Goal: Task Accomplishment & Management: Complete application form

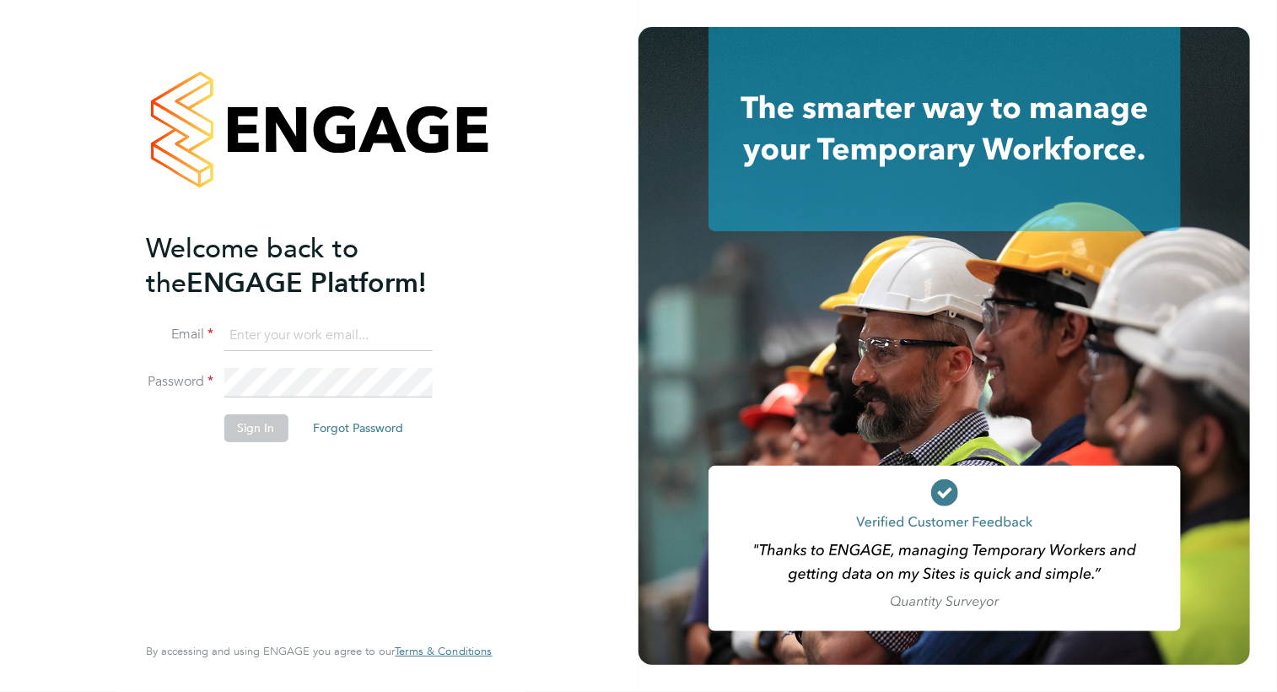
type input "[PERSON_NAME][EMAIL_ADDRESS][PERSON_NAME][DOMAIN_NAME]"
click at [246, 434] on button "Sign In" at bounding box center [256, 427] width 64 height 27
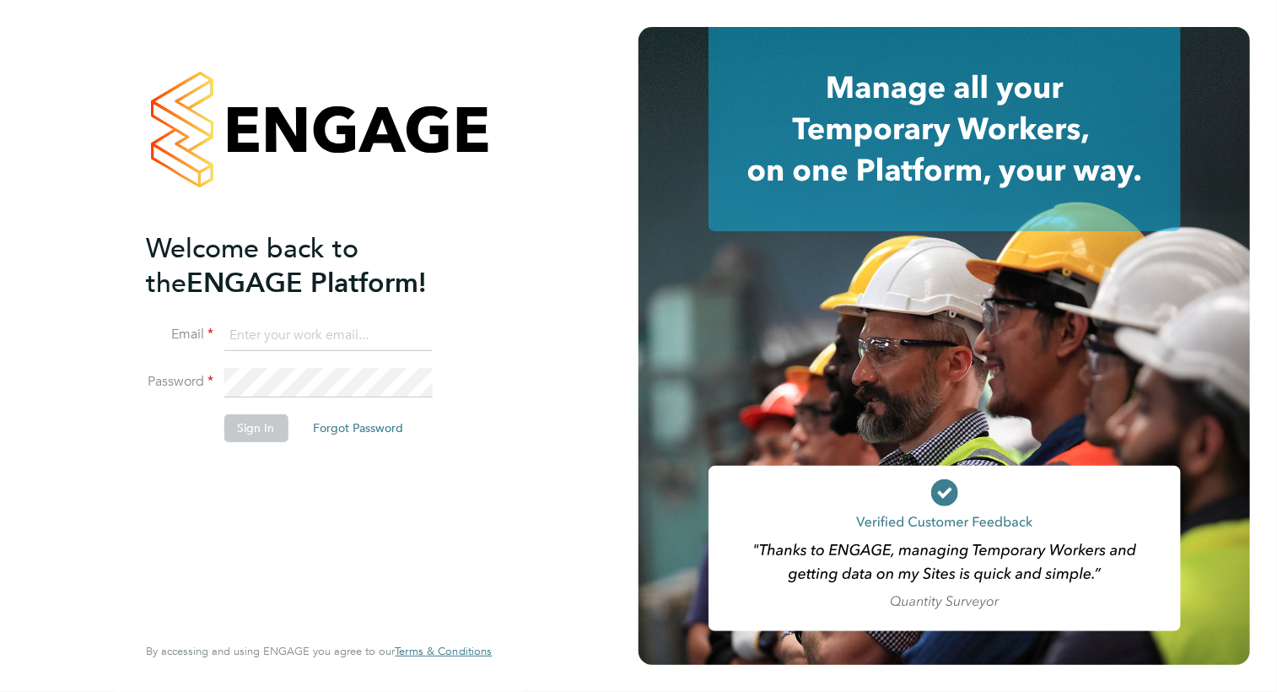
type input "[PERSON_NAME][EMAIL_ADDRESS][PERSON_NAME][DOMAIN_NAME]"
click at [264, 430] on button "Sign In" at bounding box center [256, 427] width 64 height 27
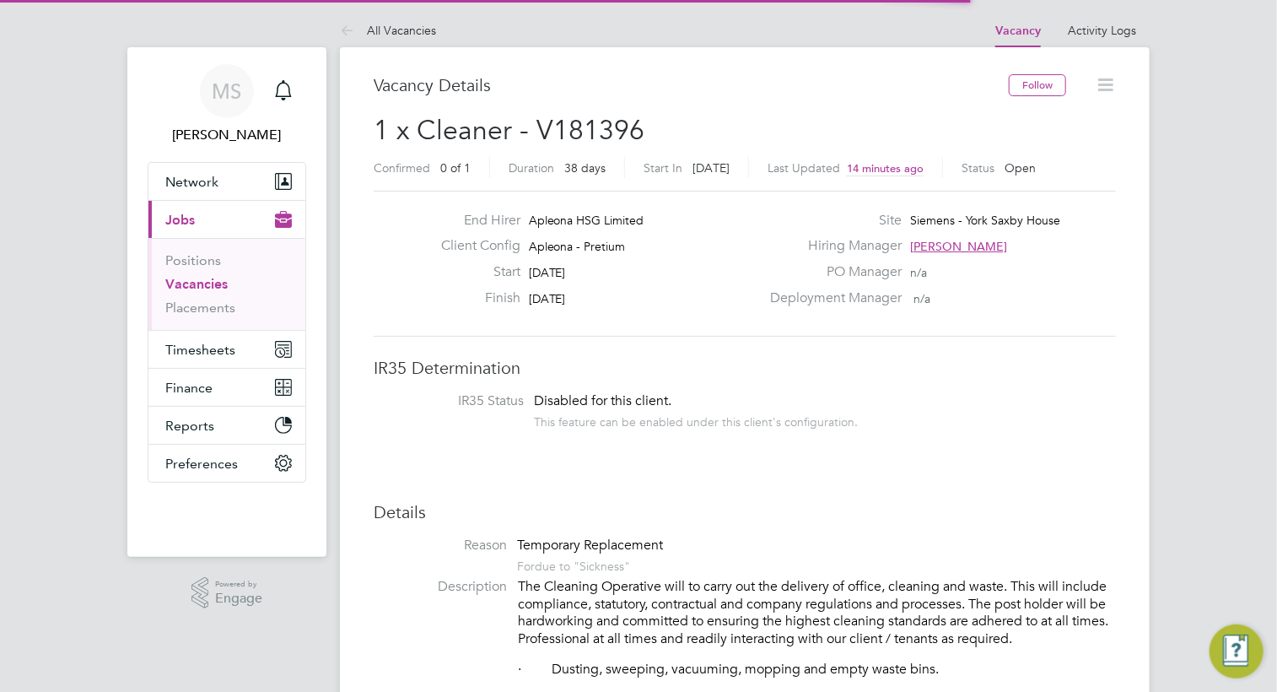
scroll to position [50, 118]
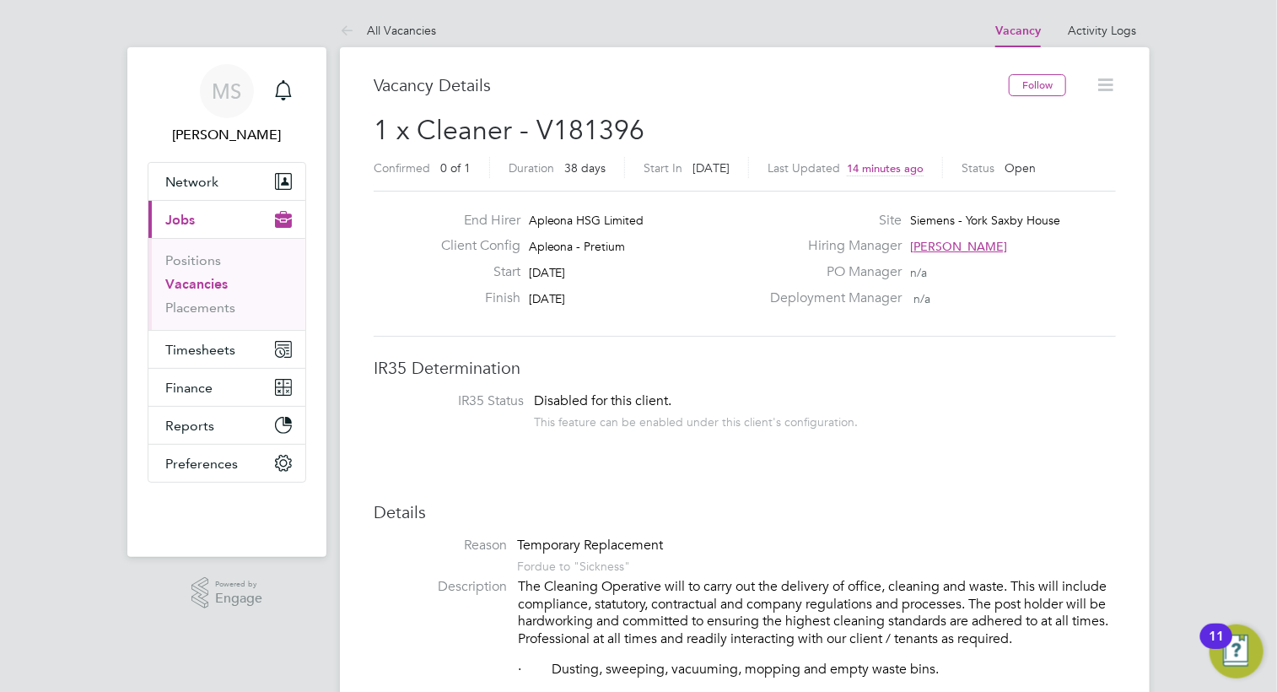
drag, startPoint x: 755, startPoint y: 122, endPoint x: 797, endPoint y: 360, distance: 241.6
click at [755, 122] on h2 "1 x Cleaner - V181396 Confirmed 0 of 1 Duration 38 days Start [DATE][DATE] Last…" at bounding box center [745, 148] width 742 height 71
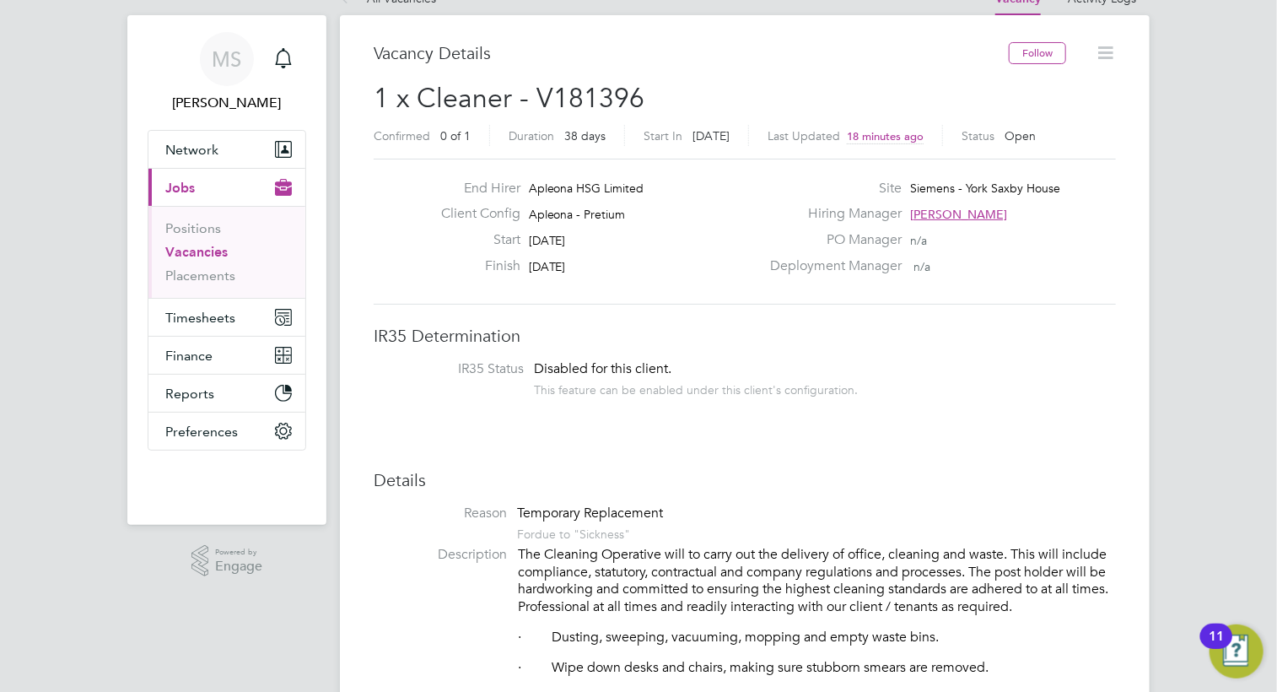
scroll to position [67, 0]
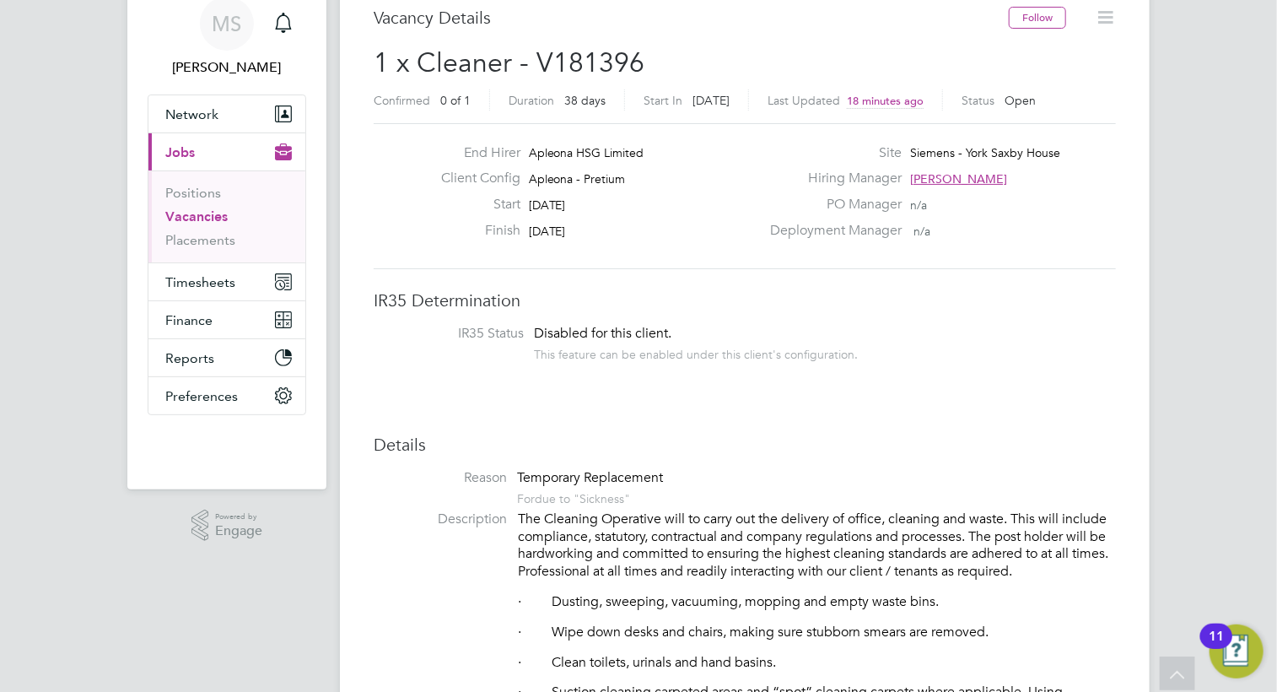
click at [961, 178] on span "[PERSON_NAME]" at bounding box center [958, 178] width 97 height 15
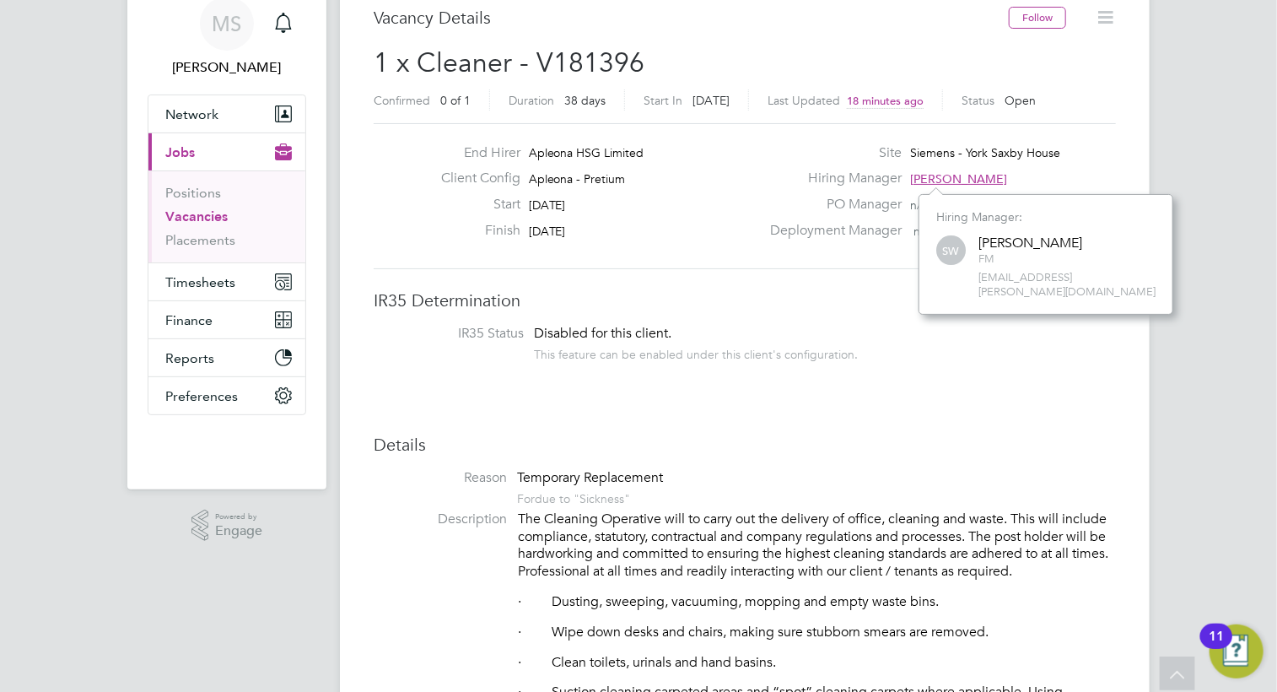
scroll to position [16, 65]
click at [1114, 147] on div "Site Siemens - York [GEOGRAPHIC_DATA]" at bounding box center [941, 157] width 363 height 26
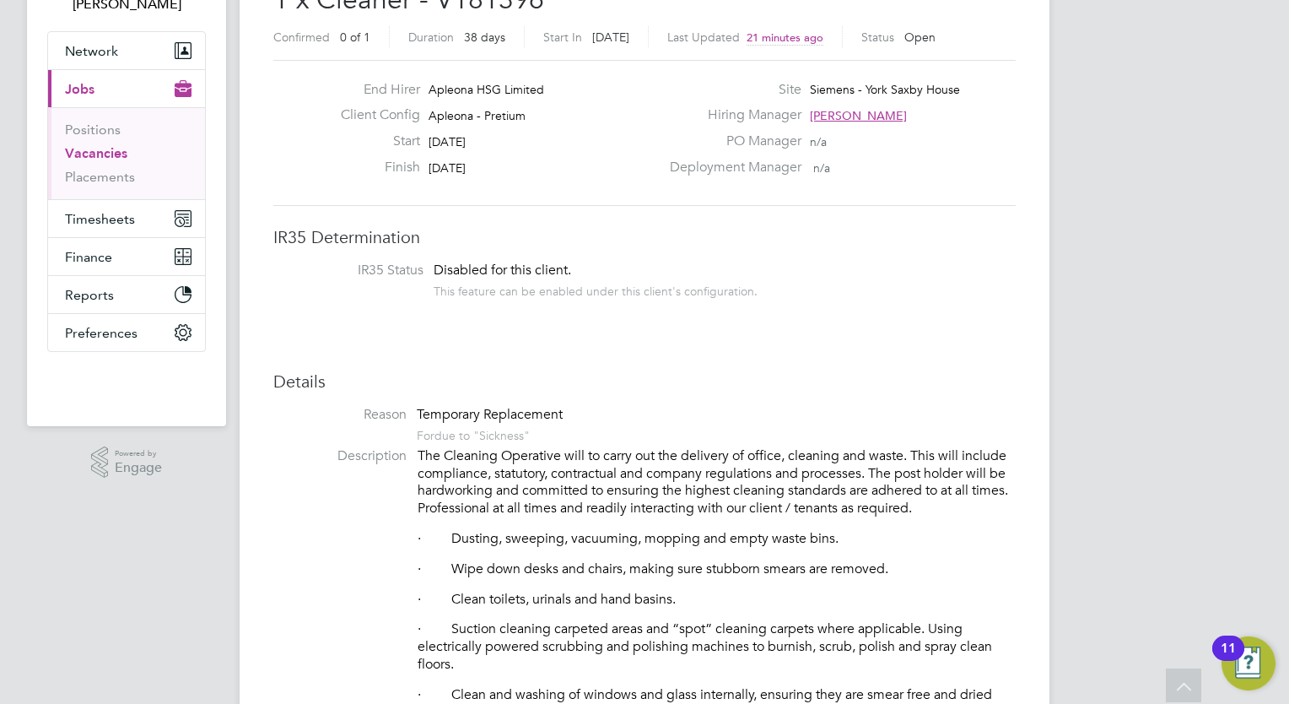
scroll to position [101, 0]
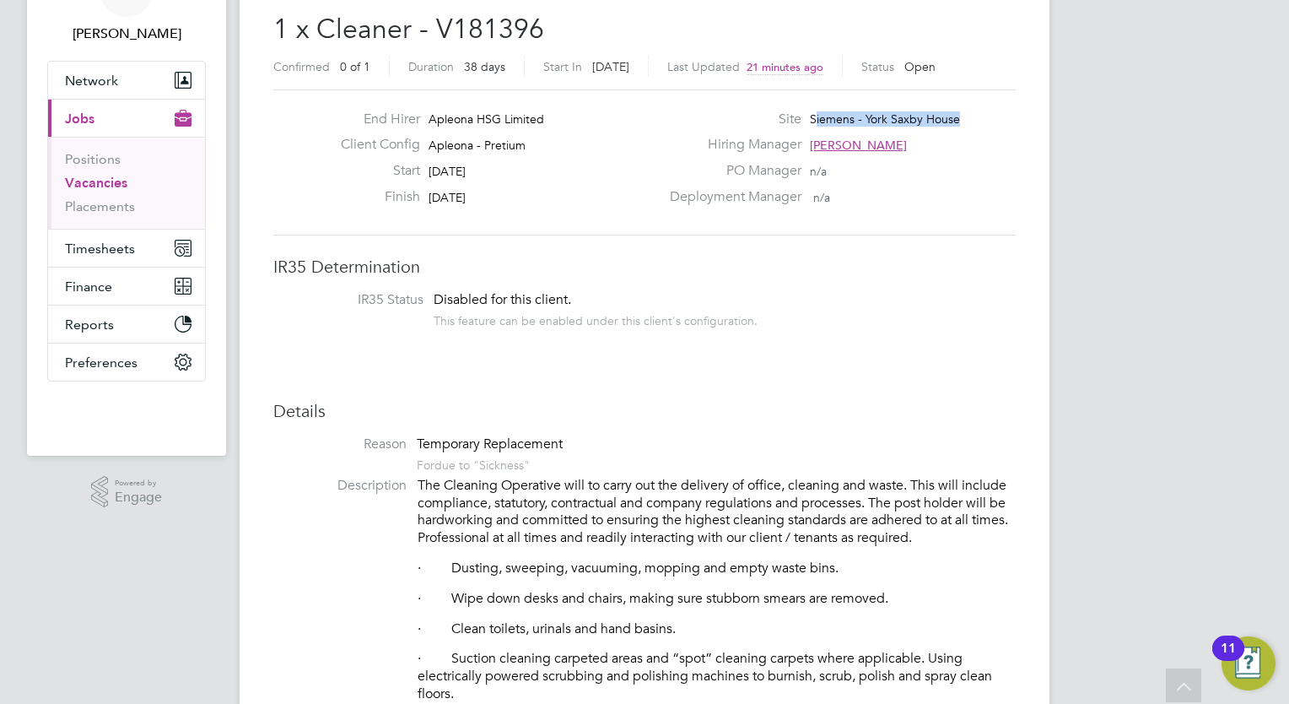
drag, startPoint x: 968, startPoint y: 120, endPoint x: 811, endPoint y: 118, distance: 156.9
click at [811, 118] on div "Site Siemens - York [GEOGRAPHIC_DATA]" at bounding box center [841, 124] width 363 height 26
drag, startPoint x: 811, startPoint y: 118, endPoint x: 855, endPoint y: 121, distance: 43.9
copy span "Siemens - York Saxby House"
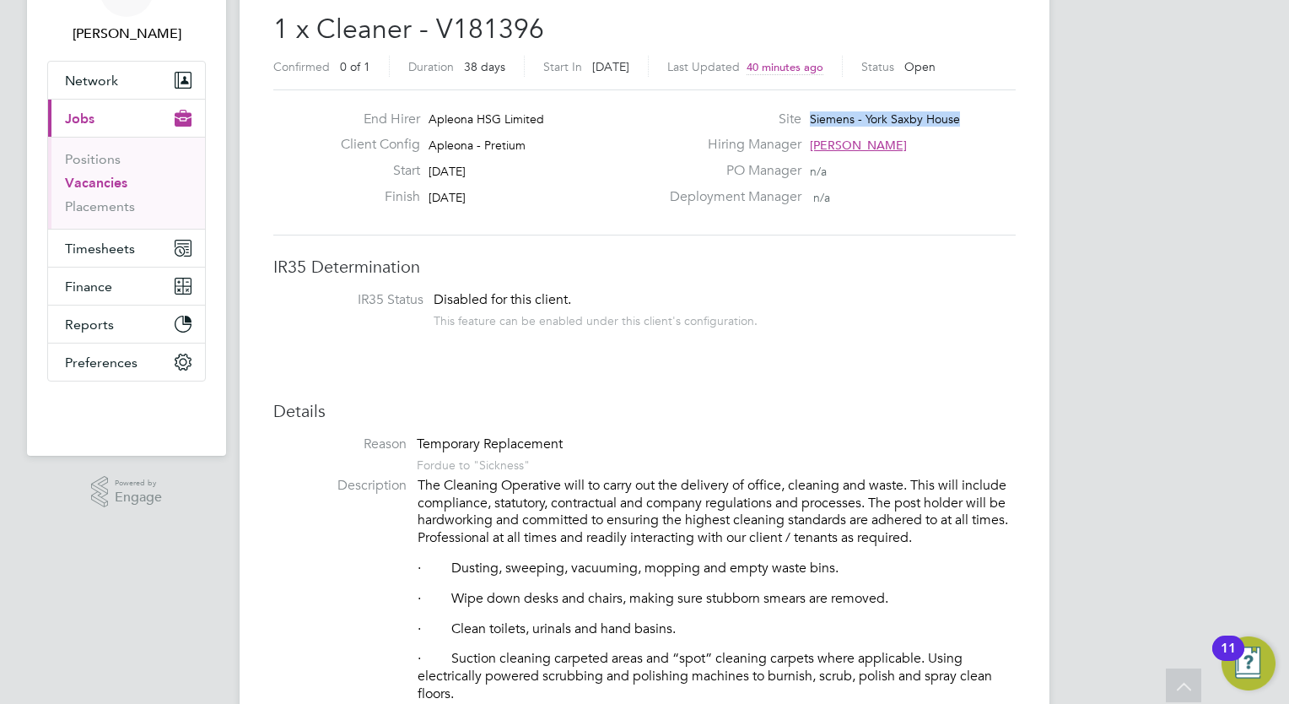
drag, startPoint x: 767, startPoint y: 140, endPoint x: 775, endPoint y: 153, distance: 14.8
click at [770, 146] on label "Hiring Manager" at bounding box center [731, 145] width 142 height 18
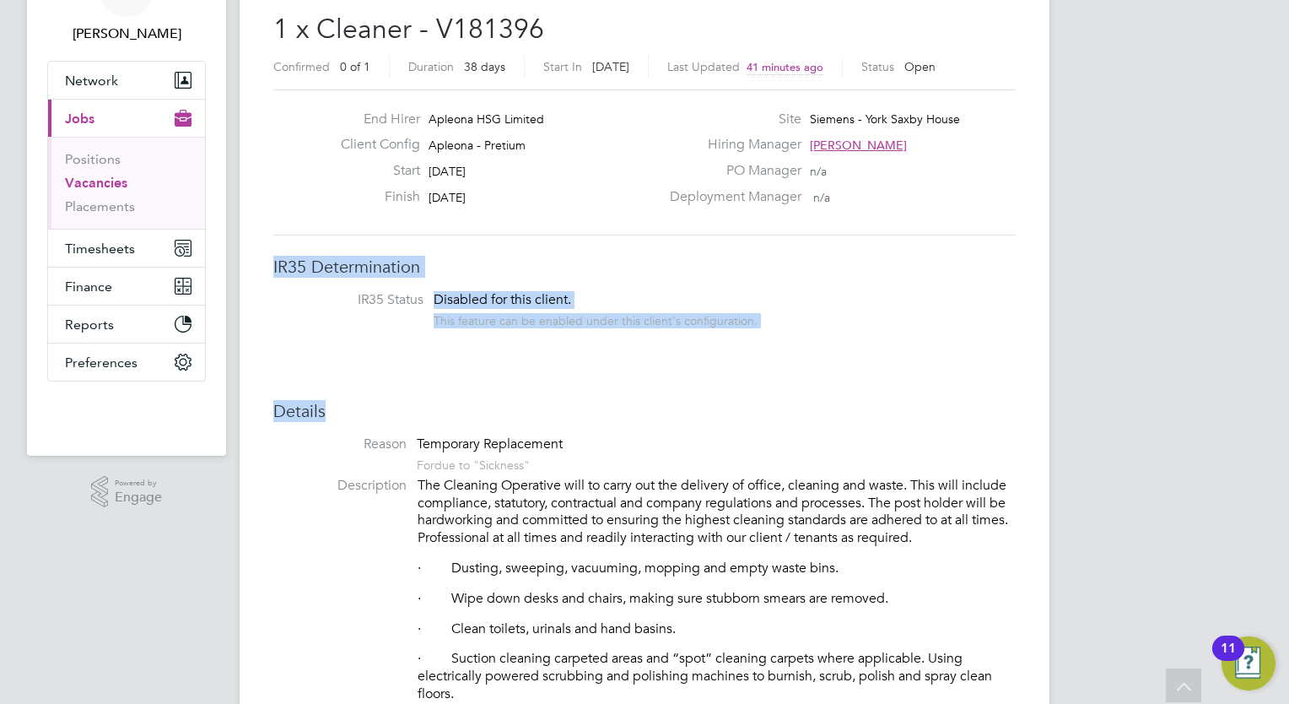
drag, startPoint x: 1290, startPoint y: 235, endPoint x: 1292, endPoint y: 344, distance: 108.8
drag, startPoint x: 1292, startPoint y: 344, endPoint x: 1166, endPoint y: 339, distance: 125.8
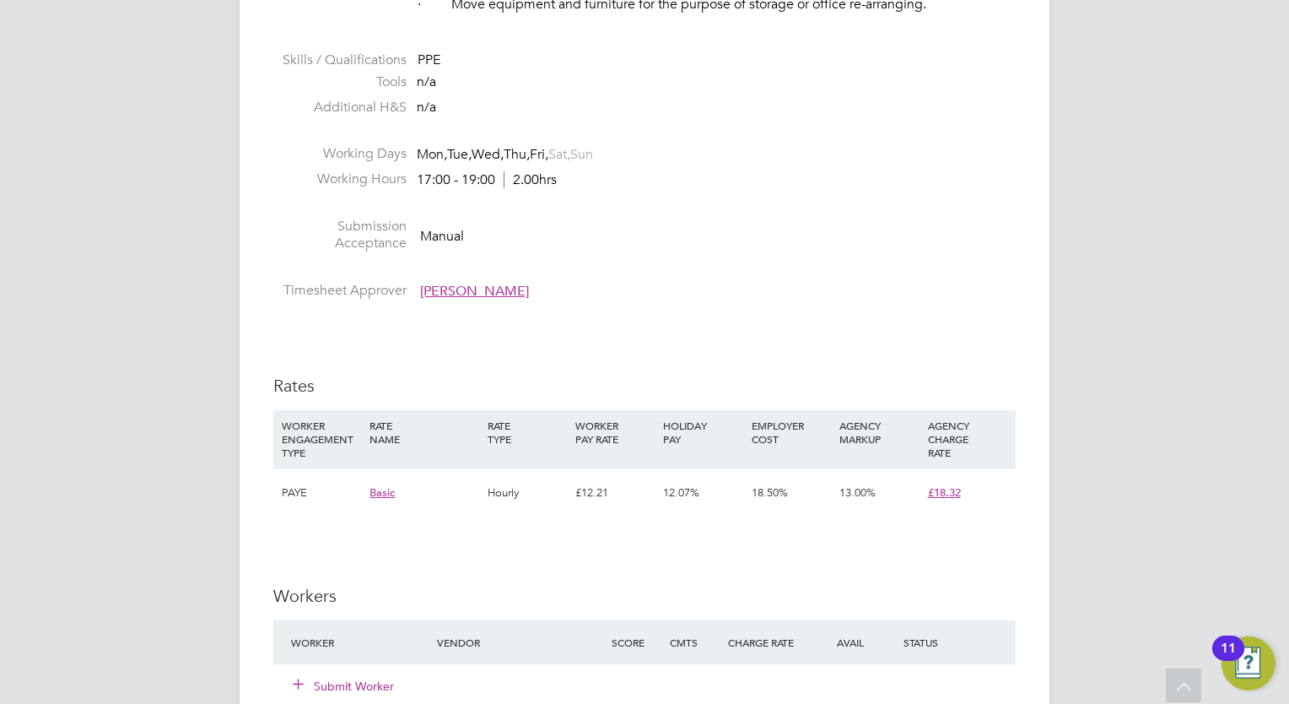
scroll to position [979, 0]
click at [756, 224] on li "Submission Acceptance Manual" at bounding box center [644, 237] width 742 height 43
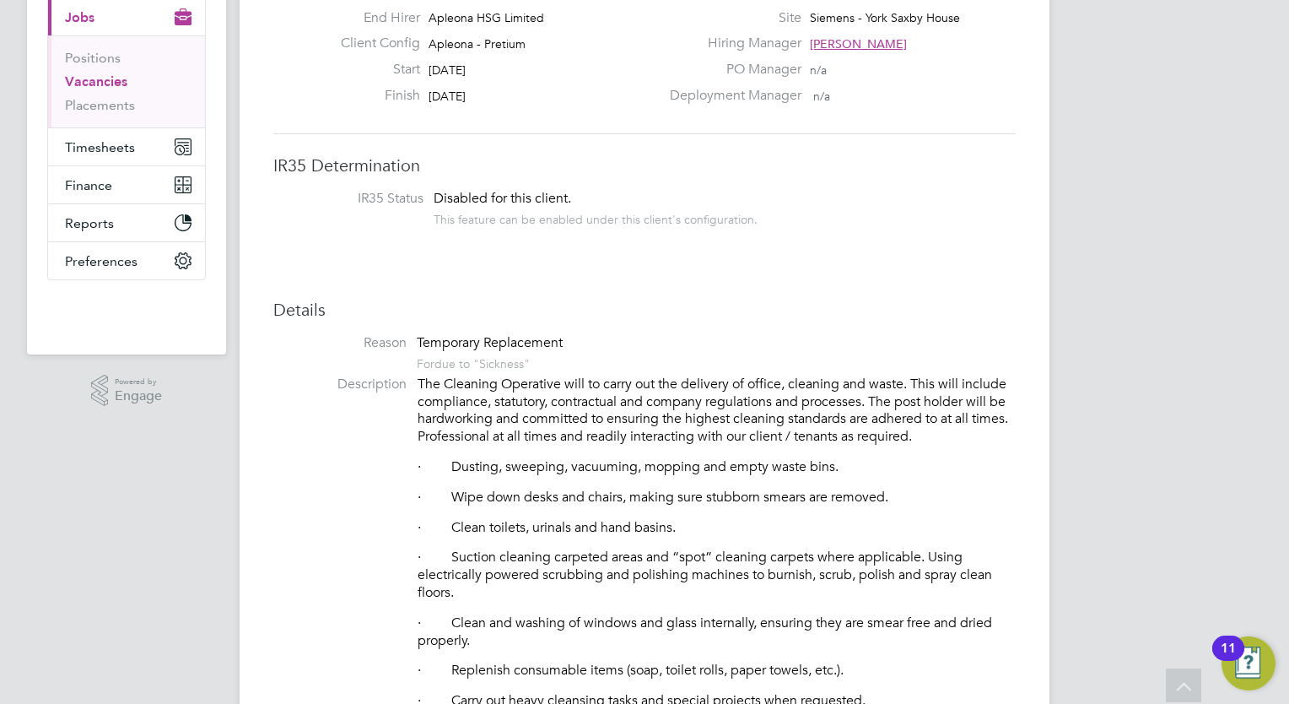
scroll to position [135, 0]
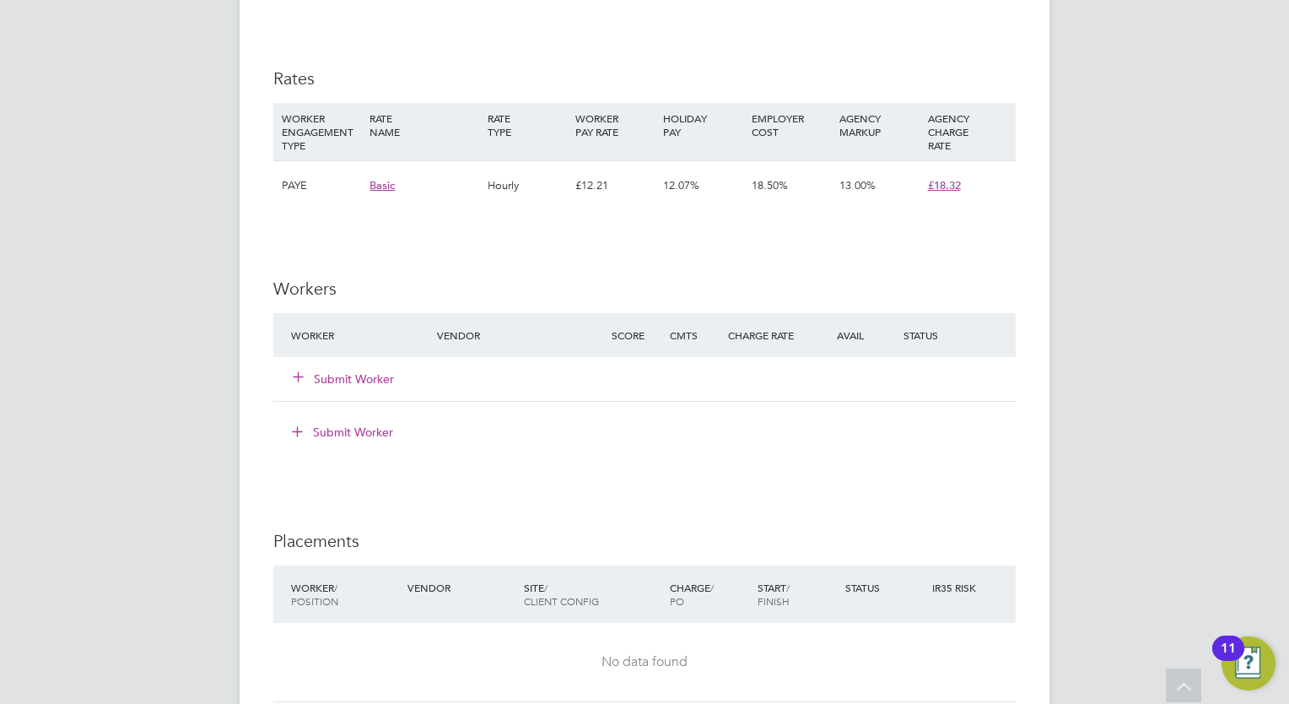
scroll to position [1282, 0]
click at [337, 386] on button "Submit Worker" at bounding box center [344, 380] width 101 height 17
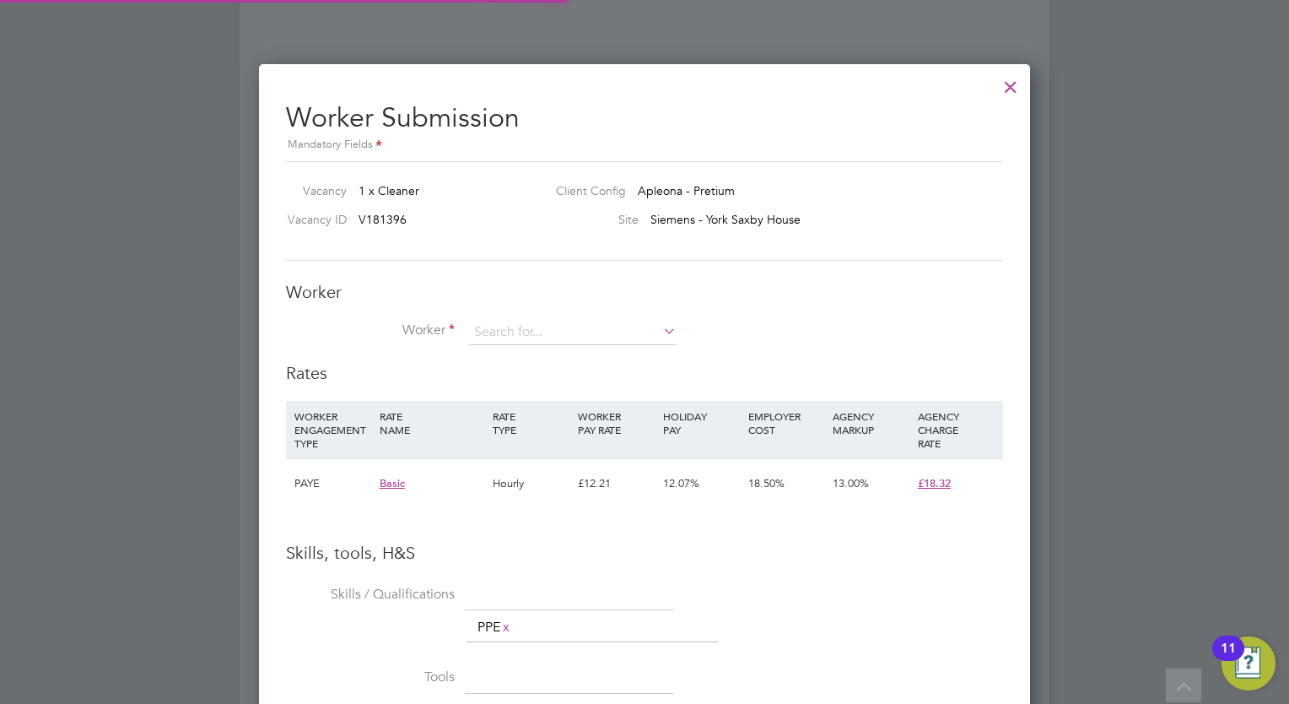
scroll to position [0, 0]
click at [543, 314] on div "Worker Worker Worker Engagement Type" at bounding box center [644, 321] width 717 height 81
click at [546, 321] on input at bounding box center [572, 332] width 208 height 25
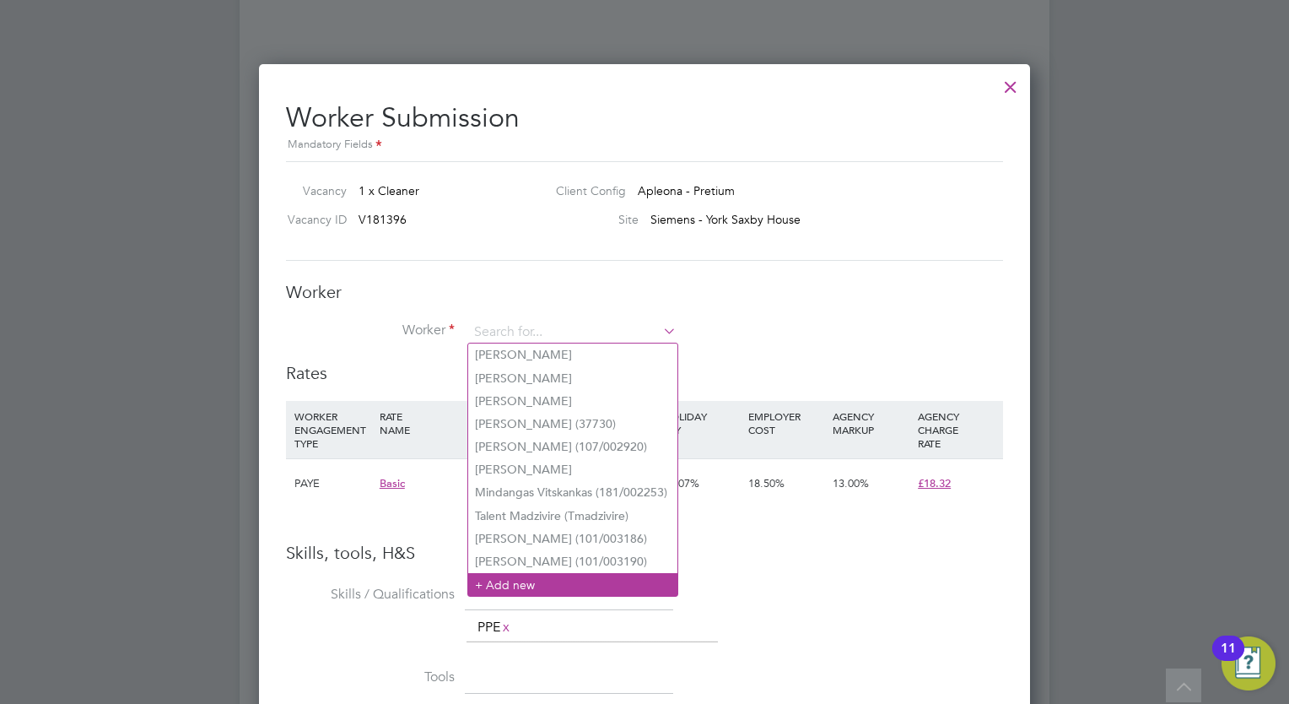
click at [545, 580] on li "+ Add new" at bounding box center [572, 584] width 209 height 23
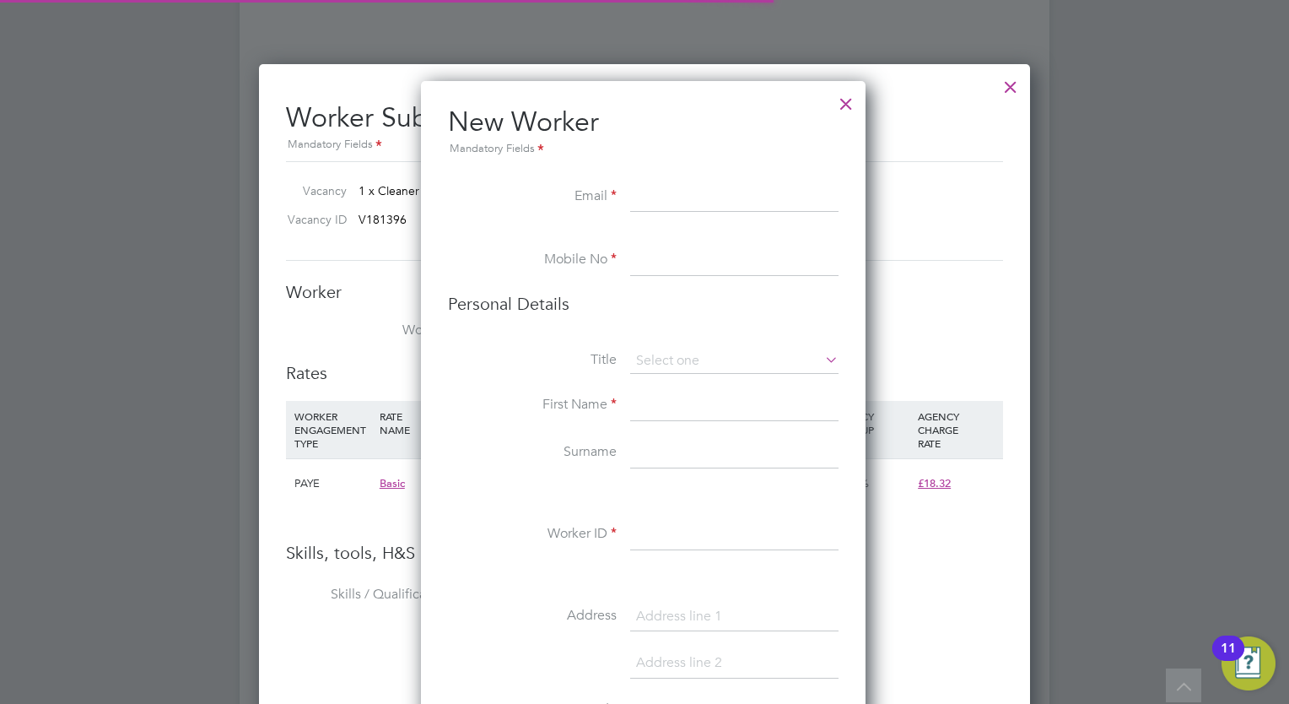
scroll to position [1421, 446]
click at [641, 201] on input at bounding box center [734, 197] width 208 height 30
type input "n"
type input "[PERSON_NAME]"
click at [694, 270] on input at bounding box center [734, 261] width 208 height 30
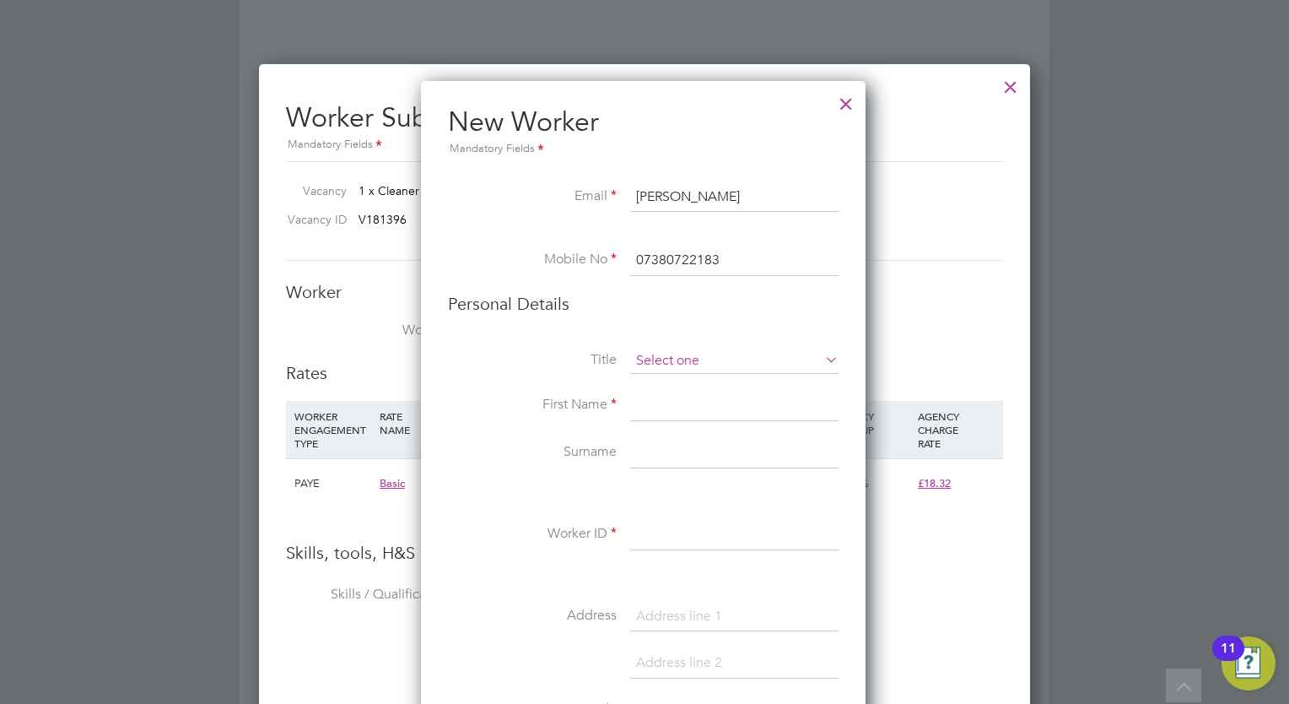
type input "07380722183"
click at [697, 354] on input at bounding box center [734, 360] width 208 height 25
click at [690, 386] on li "Mr" at bounding box center [734, 384] width 209 height 22
type input "Mr"
click at [687, 403] on input at bounding box center [734, 406] width 208 height 30
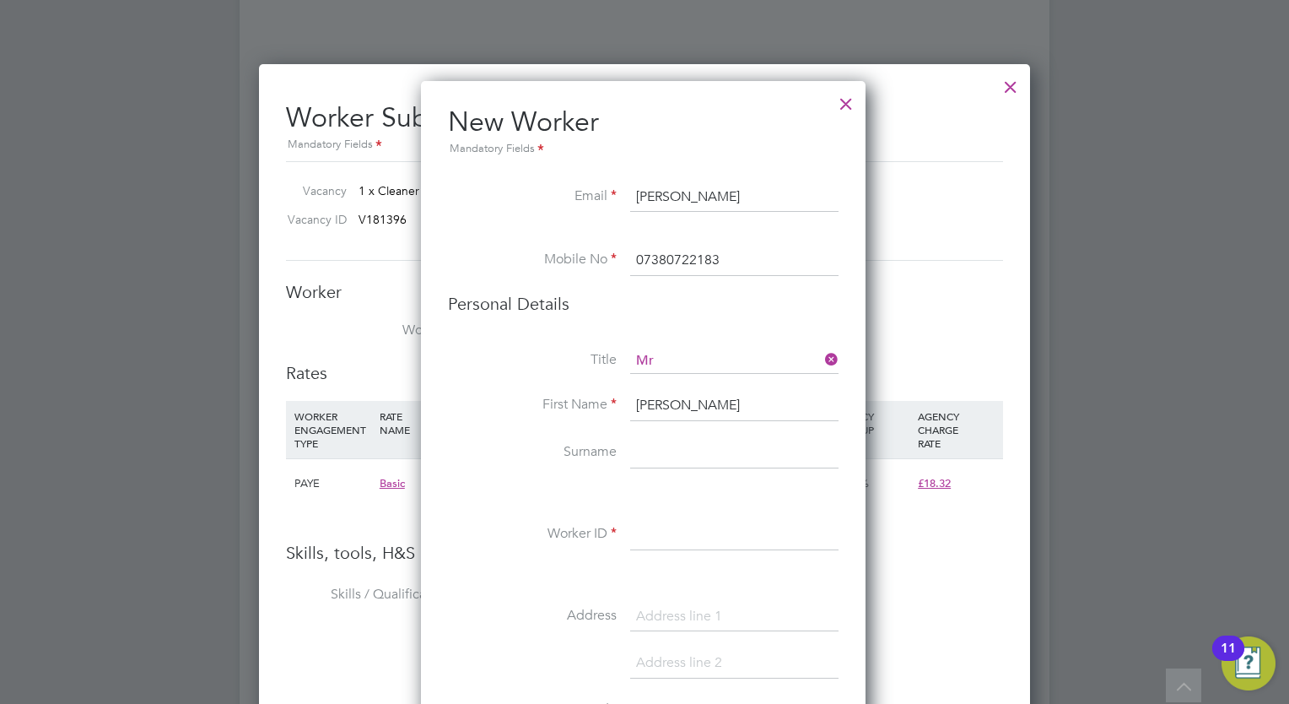
type input "[PERSON_NAME]"
click at [729, 183] on input "[PERSON_NAME]" at bounding box center [734, 197] width 208 height 30
drag, startPoint x: 731, startPoint y: 186, endPoint x: 600, endPoint y: 178, distance: 131.8
type input "[EMAIL_ADDRESS][DOMAIN_NAME]"
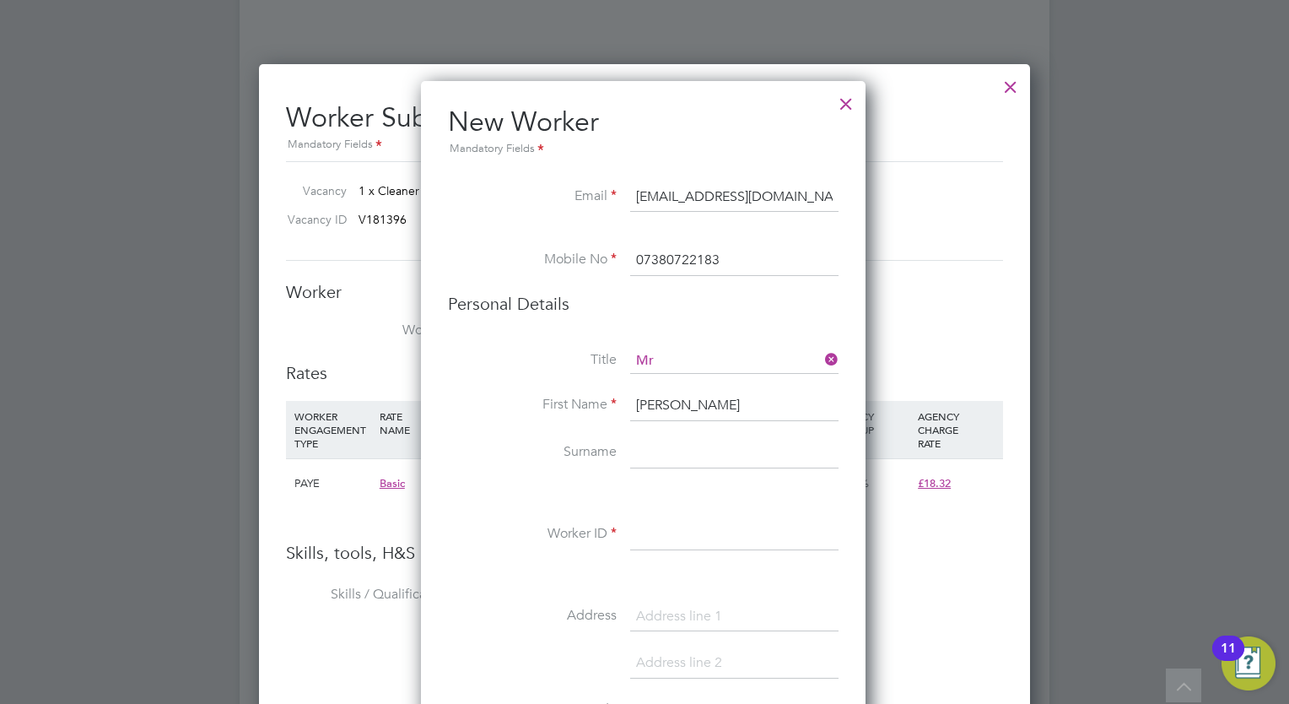
click at [708, 448] on input at bounding box center [734, 453] width 208 height 30
drag, startPoint x: 741, startPoint y: 410, endPoint x: 678, endPoint y: 410, distance: 62.4
click at [678, 410] on input "[PERSON_NAME]" at bounding box center [734, 406] width 208 height 30
type input "Nidup"
click at [683, 457] on input at bounding box center [734, 453] width 208 height 30
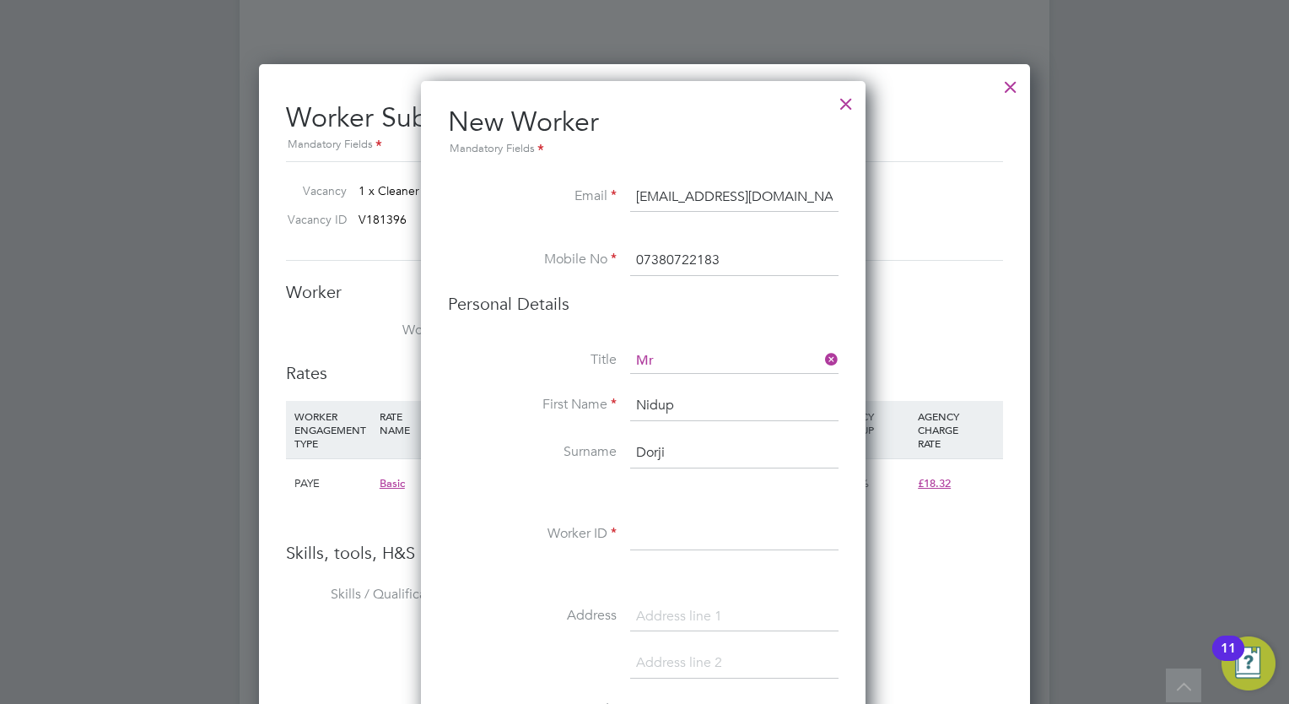
type input "Dorji"
click at [703, 420] on li "First Name Nidup" at bounding box center [643, 414] width 391 height 47
click at [697, 393] on input "Nidup" at bounding box center [734, 406] width 208 height 30
type input "Nidup"
click at [684, 535] on input at bounding box center [734, 535] width 208 height 30
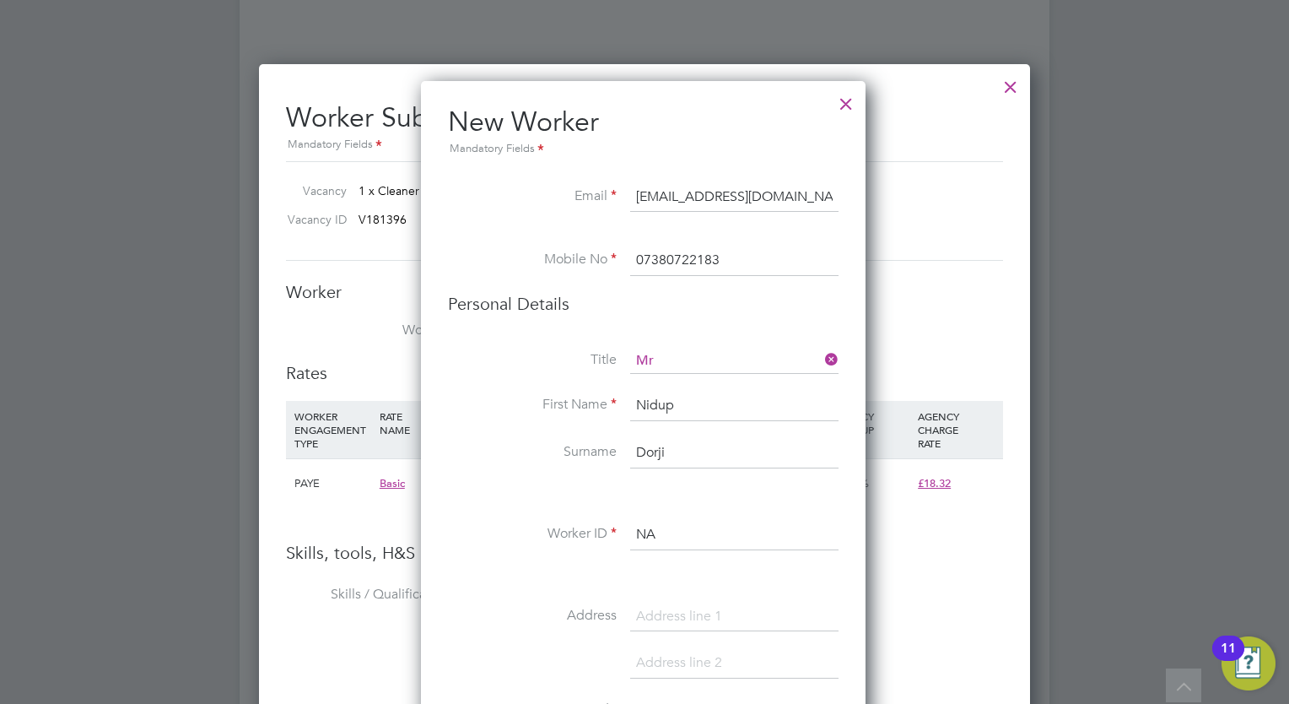
type input "N"
type input "DORJIL"
click at [688, 607] on input at bounding box center [734, 617] width 208 height 30
click at [585, 596] on div "Title Mr First Name Nidup Surname Dorji Worker ID DORJIL Address Post code Date…" at bounding box center [643, 654] width 391 height 613
click at [823, 317] on li "Personal Details" at bounding box center [643, 321] width 391 height 56
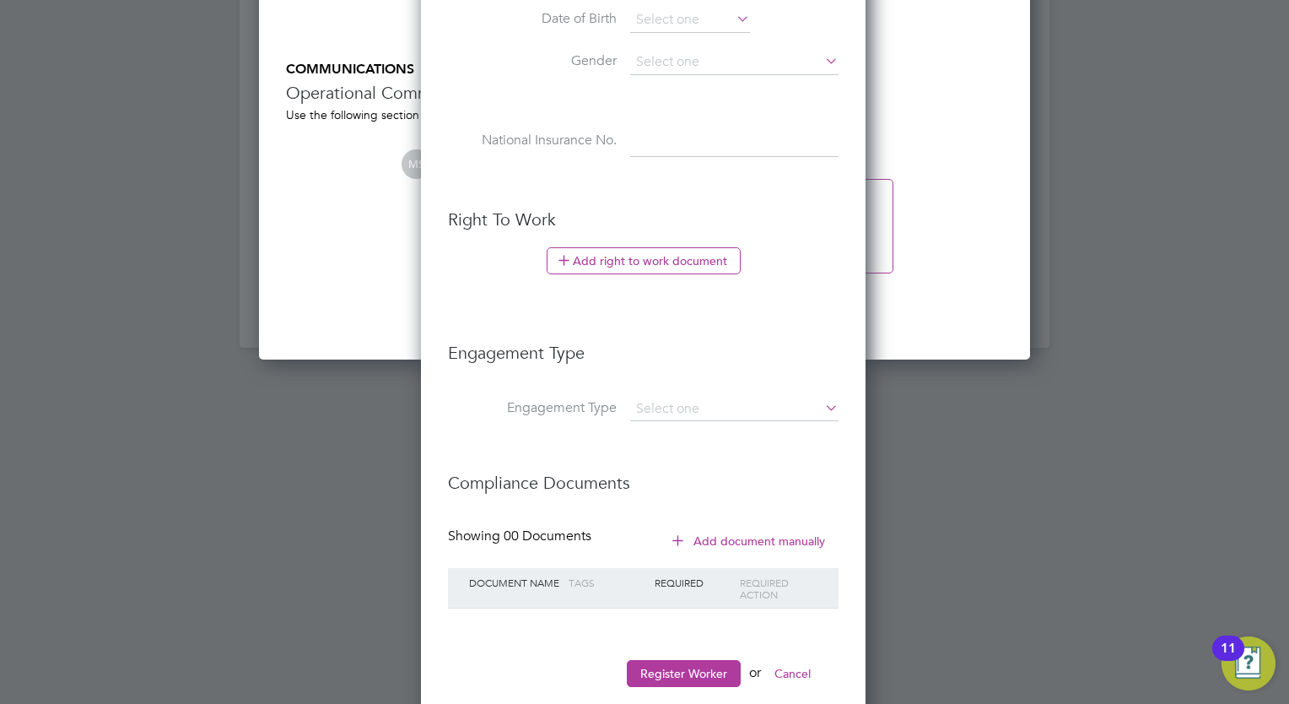
scroll to position [2059, 0]
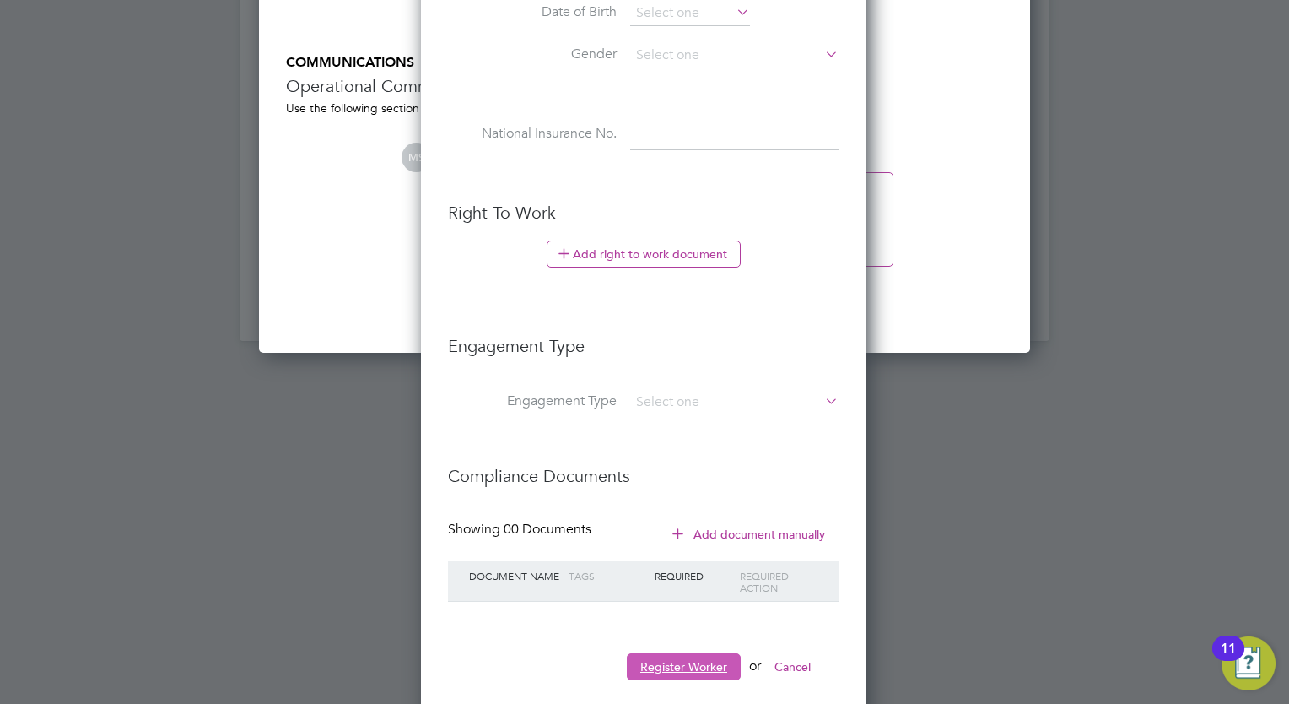
click at [700, 656] on button "Register Worker" at bounding box center [684, 666] width 114 height 27
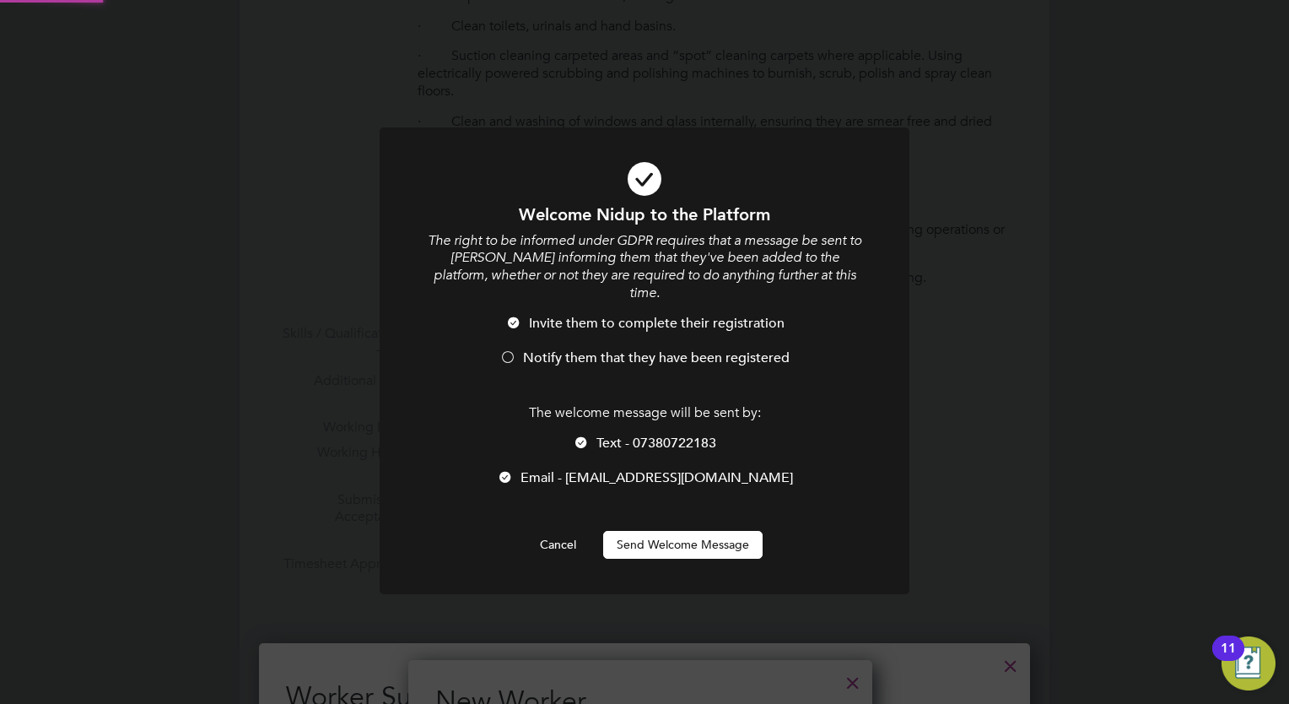
scroll to position [0, 0]
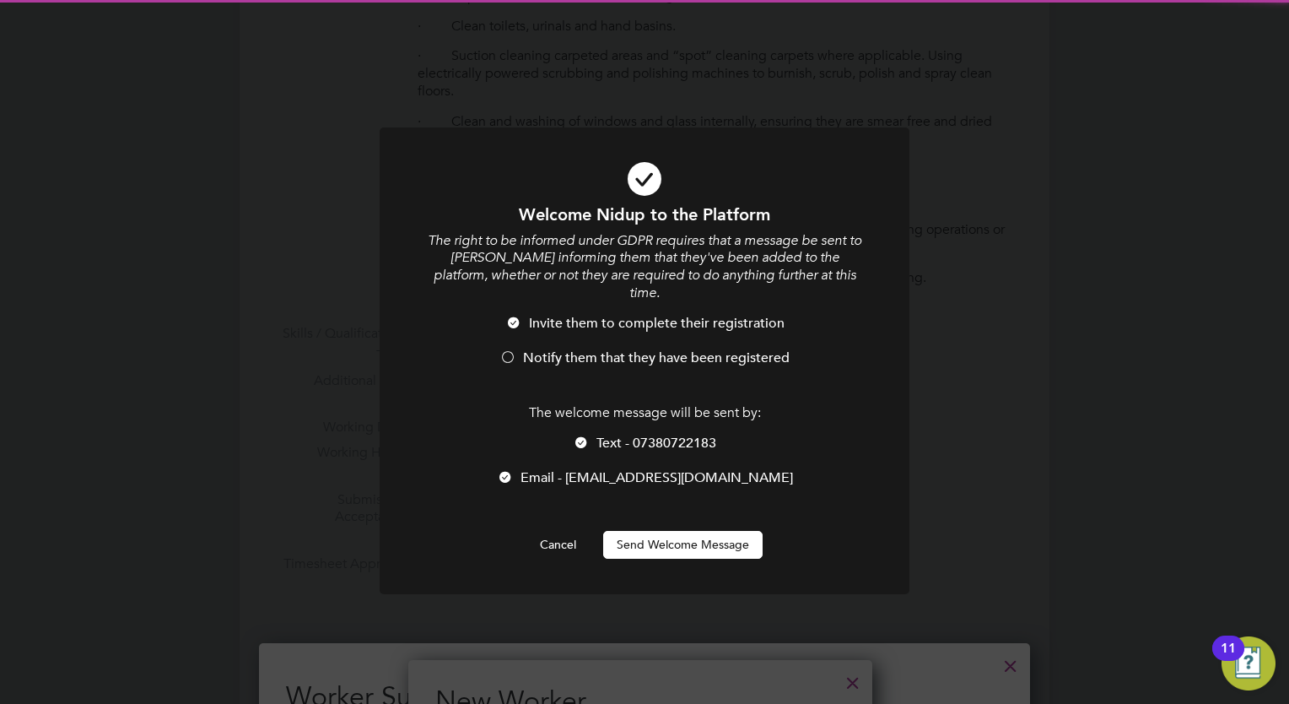
click at [710, 531] on button "Send Welcome Message" at bounding box center [682, 544] width 159 height 27
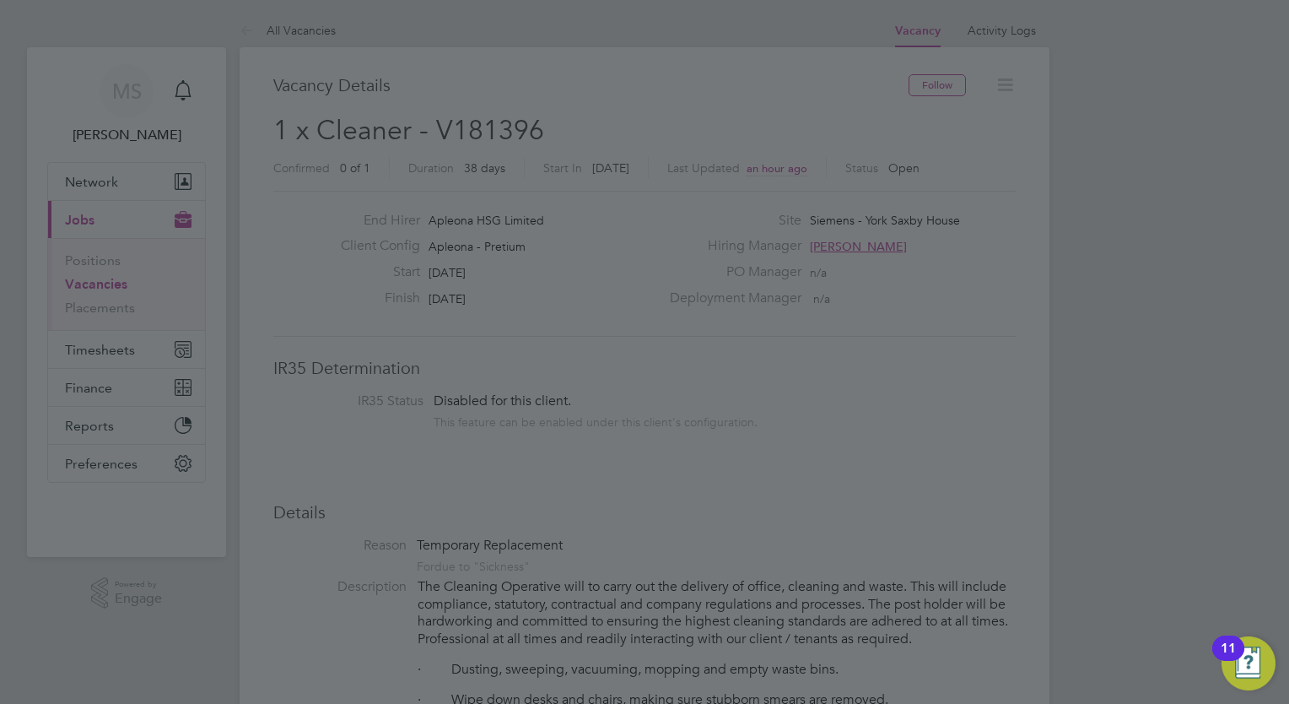
scroll to position [704, 0]
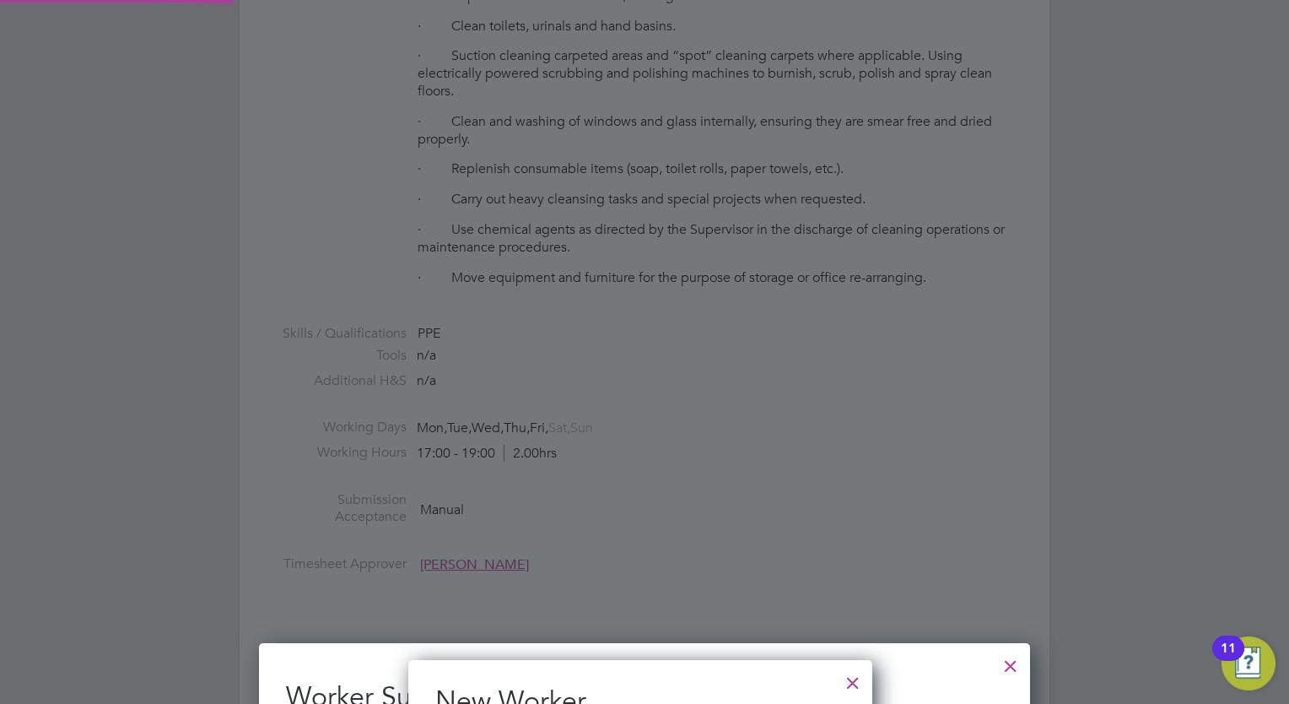
type input "[PERSON_NAME] (DORJIL)"
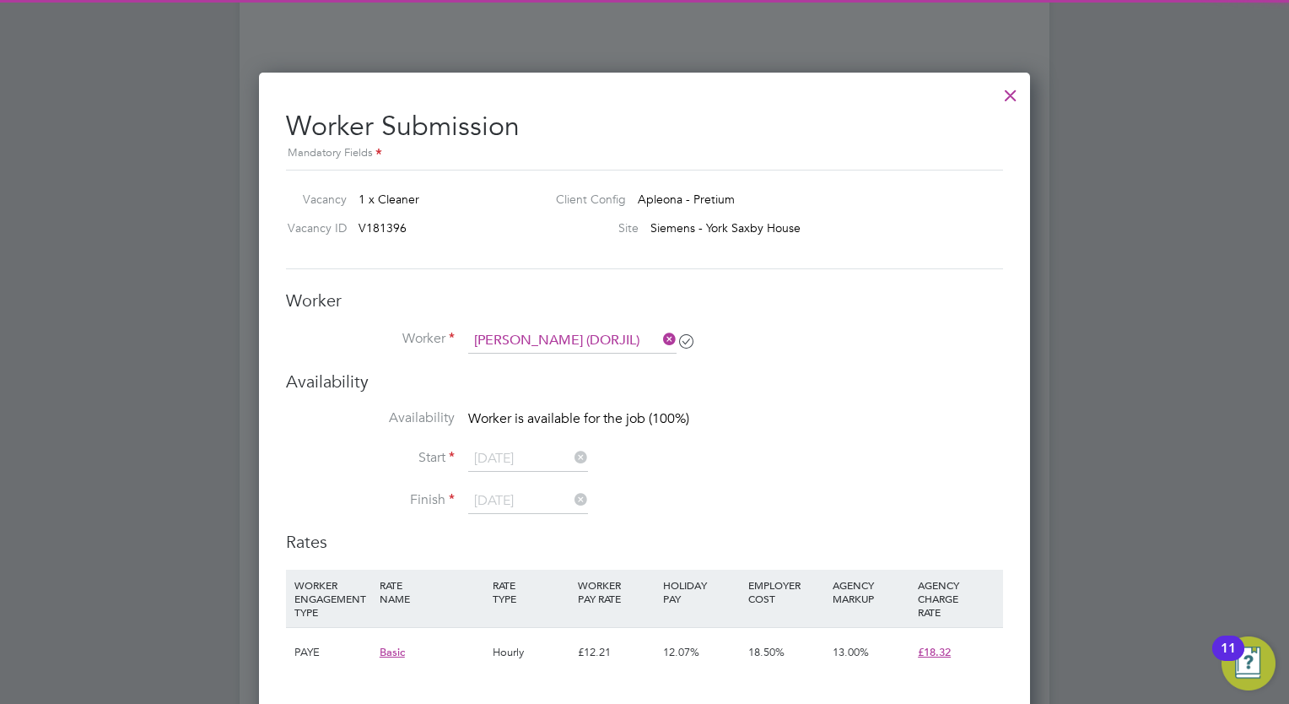
scroll to position [1282, 0]
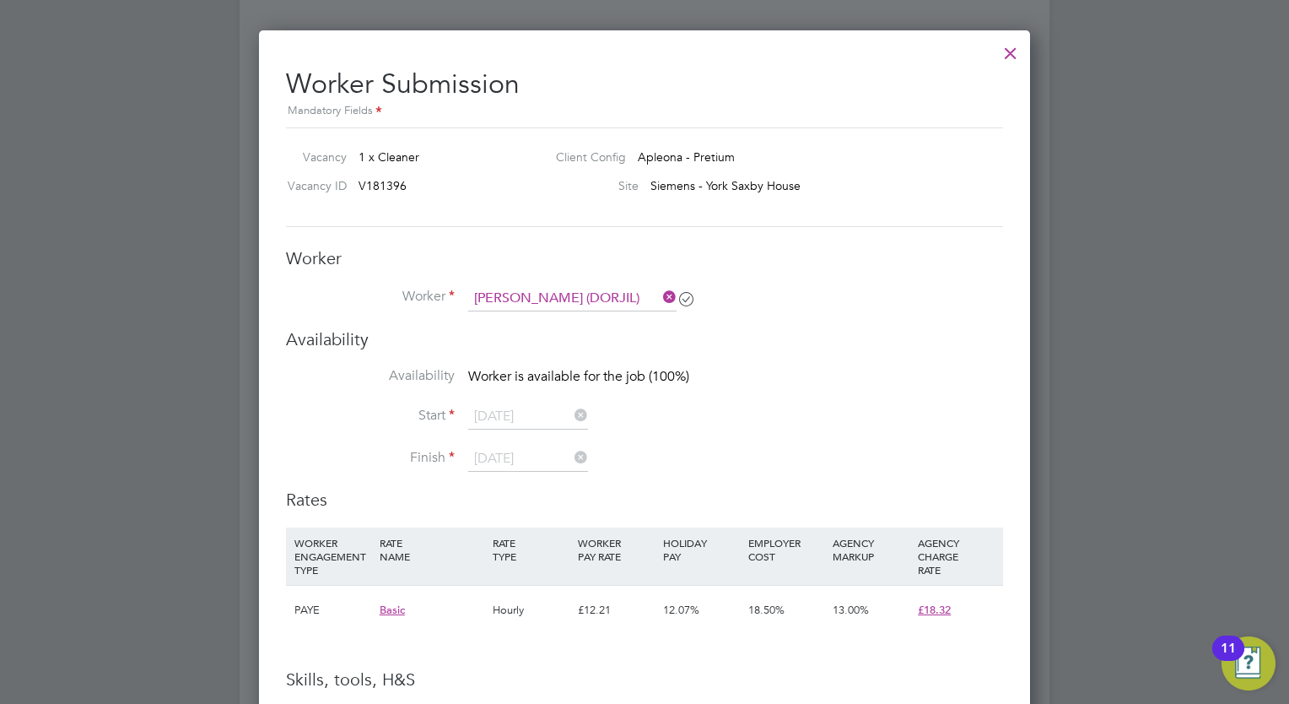
click at [1009, 57] on div at bounding box center [1011, 49] width 30 height 30
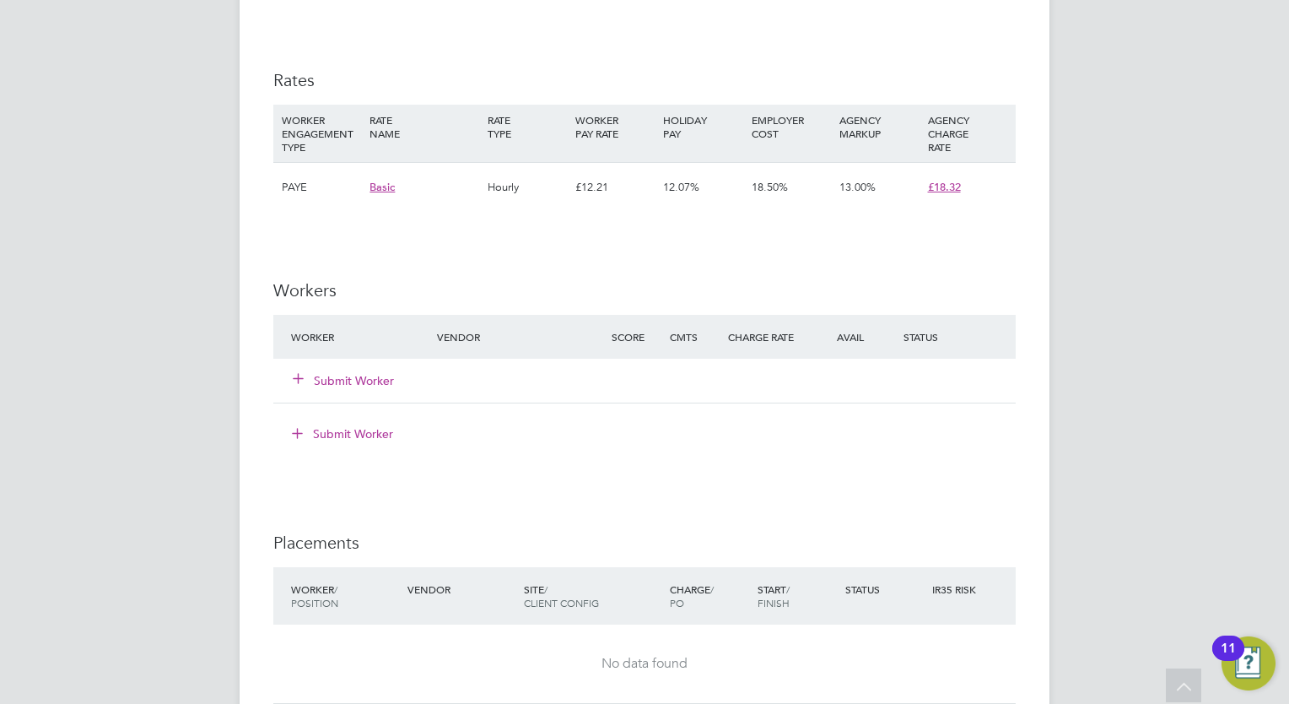
click at [364, 383] on button "Submit Worker" at bounding box center [344, 380] width 101 height 17
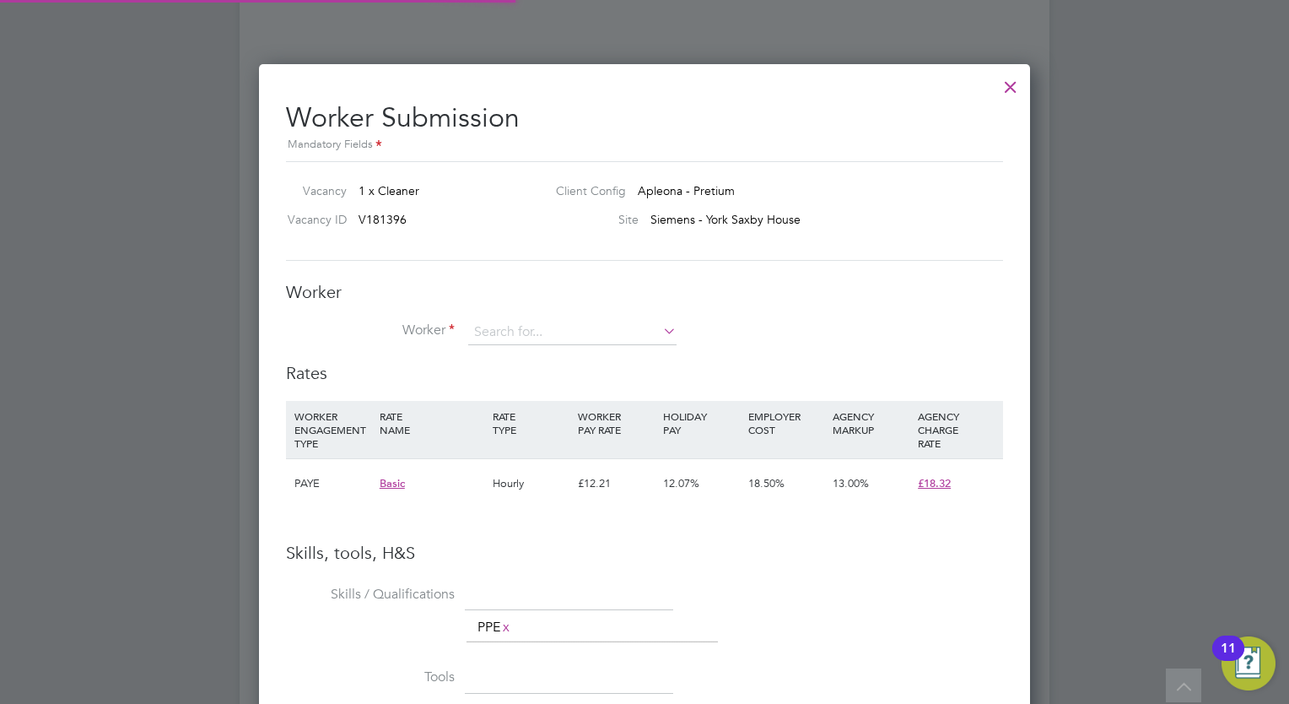
scroll to position [8, 8]
click at [603, 315] on div "Worker Worker Worker Engagement Type" at bounding box center [644, 321] width 717 height 81
click at [606, 335] on input at bounding box center [572, 332] width 208 height 25
click at [548, 364] on li "[PERSON_NAME] (DORJIL)" at bounding box center [572, 354] width 209 height 23
type input "[PERSON_NAME] (DORJIL)"
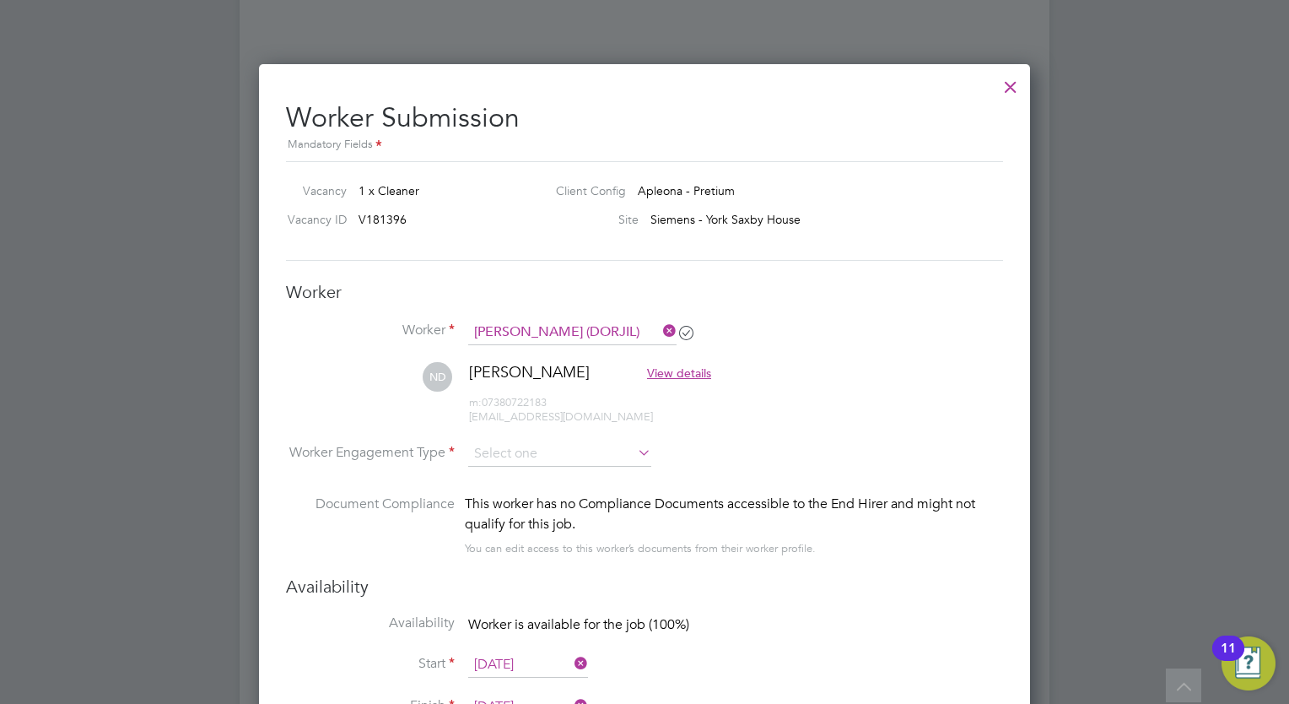
scroll to position [1435, 772]
click at [569, 453] on input at bounding box center [559, 454] width 183 height 25
click at [573, 491] on li "PAYE" at bounding box center [560, 498] width 184 height 22
type input "PAYE"
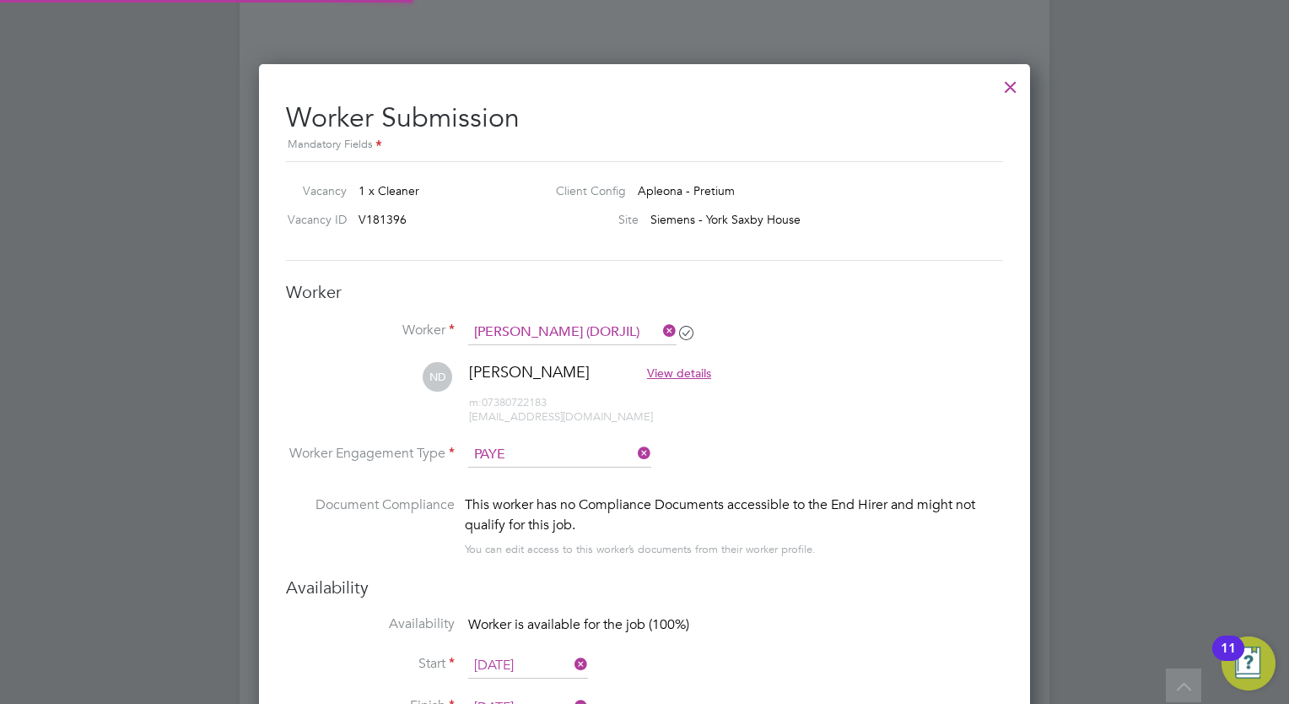
click at [722, 453] on li "Worker Engagement Type PAYE" at bounding box center [644, 468] width 717 height 52
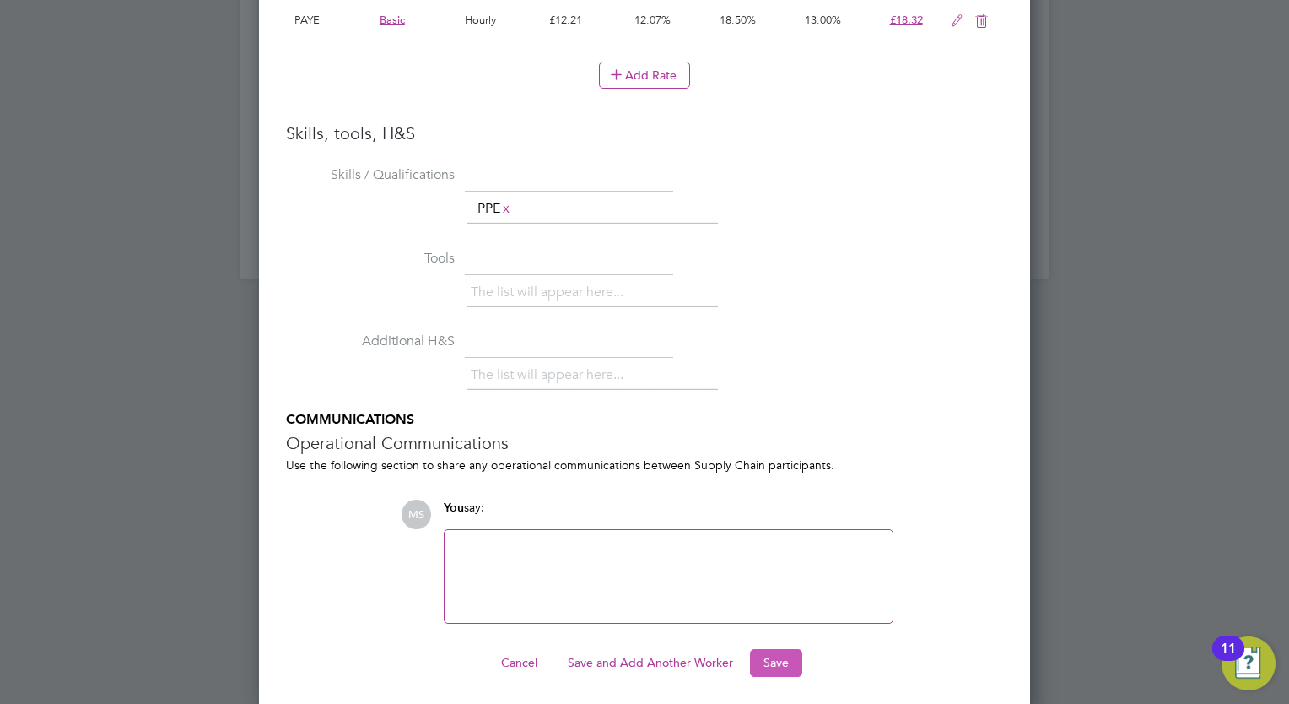
click at [783, 661] on button "Save" at bounding box center [776, 662] width 52 height 27
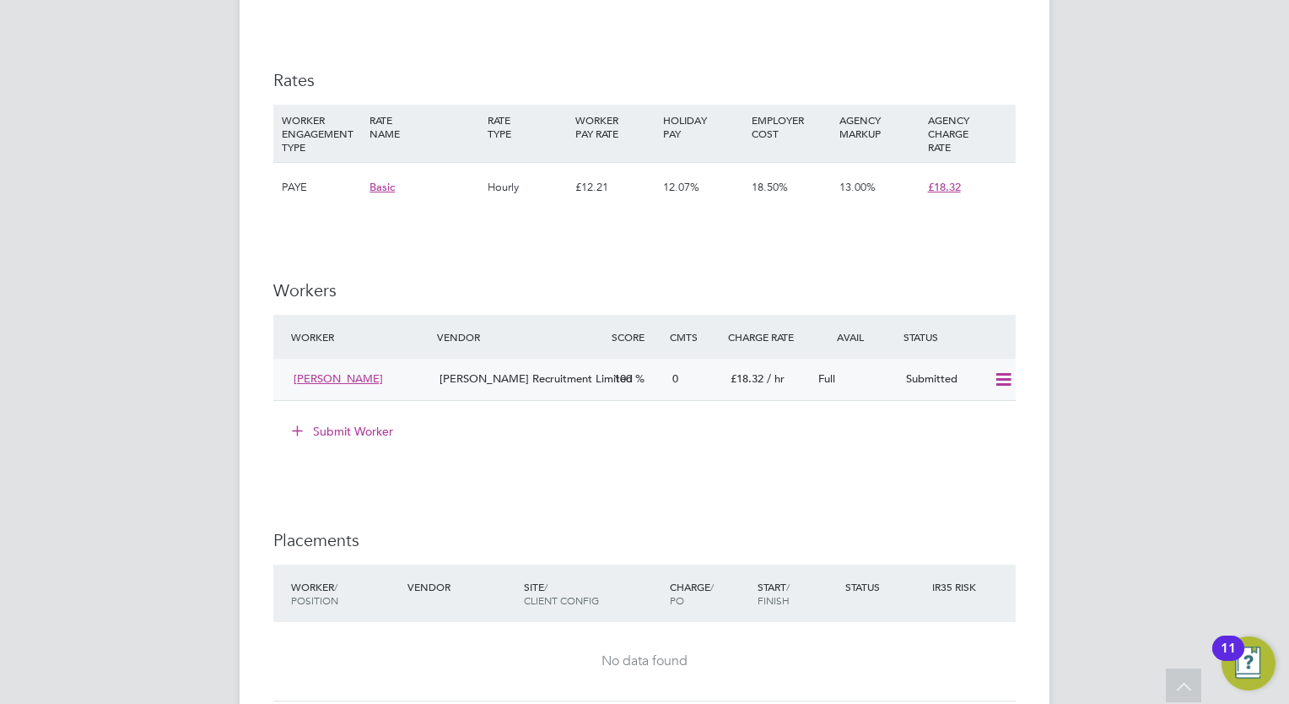
click at [998, 380] on icon at bounding box center [1003, 379] width 21 height 13
click at [745, 436] on div "Submit Worker" at bounding box center [648, 431] width 736 height 27
drag, startPoint x: 366, startPoint y: 383, endPoint x: 284, endPoint y: 379, distance: 81.9
click at [284, 379] on div "Nidup [PERSON_NAME] Recruitment Limited 100 0 £18.32 / hr Full Submitted" at bounding box center [644, 379] width 742 height 41
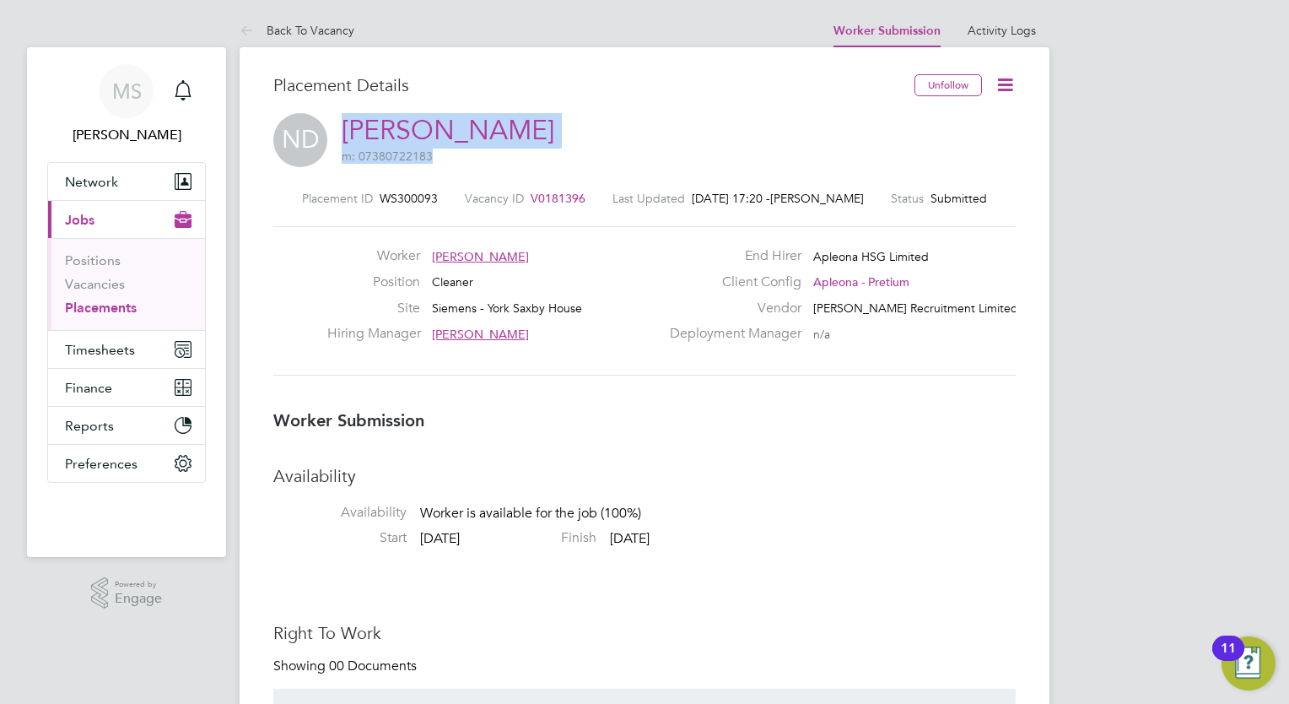
drag, startPoint x: 503, startPoint y: 128, endPoint x: 329, endPoint y: 120, distance: 174.0
click at [329, 120] on div "ND Nidup Dorji m: 07380722183" at bounding box center [644, 141] width 742 height 57
drag, startPoint x: 329, startPoint y: 120, endPoint x: 543, endPoint y: 147, distance: 216.0
click at [543, 147] on div "ND Nidup Dorji m: 07380722183" at bounding box center [644, 141] width 742 height 57
drag, startPoint x: 449, startPoint y: 150, endPoint x: 344, endPoint y: 129, distance: 106.7
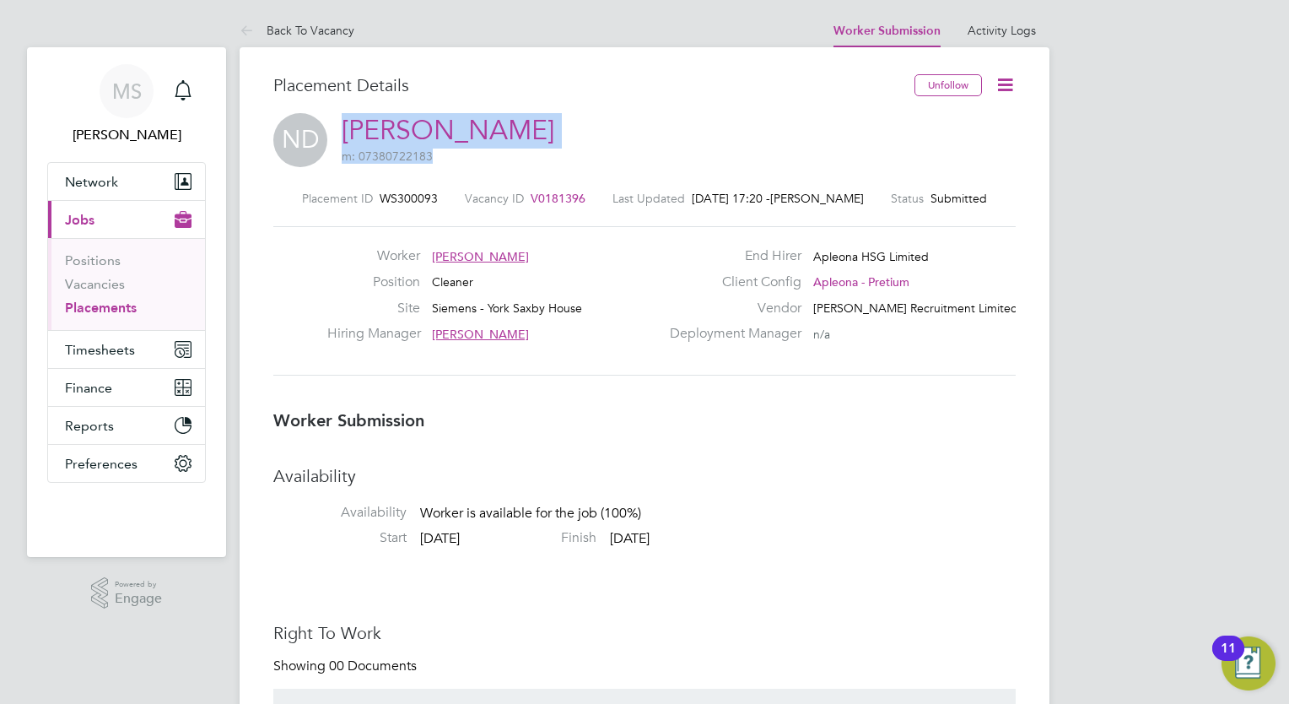
click at [344, 129] on h2 "[PERSON_NAME] m: 07380722183" at bounding box center [448, 138] width 213 height 51
drag, startPoint x: 344, startPoint y: 129, endPoint x: 386, endPoint y: 133, distance: 42.4
copy h2 "[PERSON_NAME] m: 07380722183"
click at [694, 307] on label "Vendor" at bounding box center [731, 309] width 142 height 18
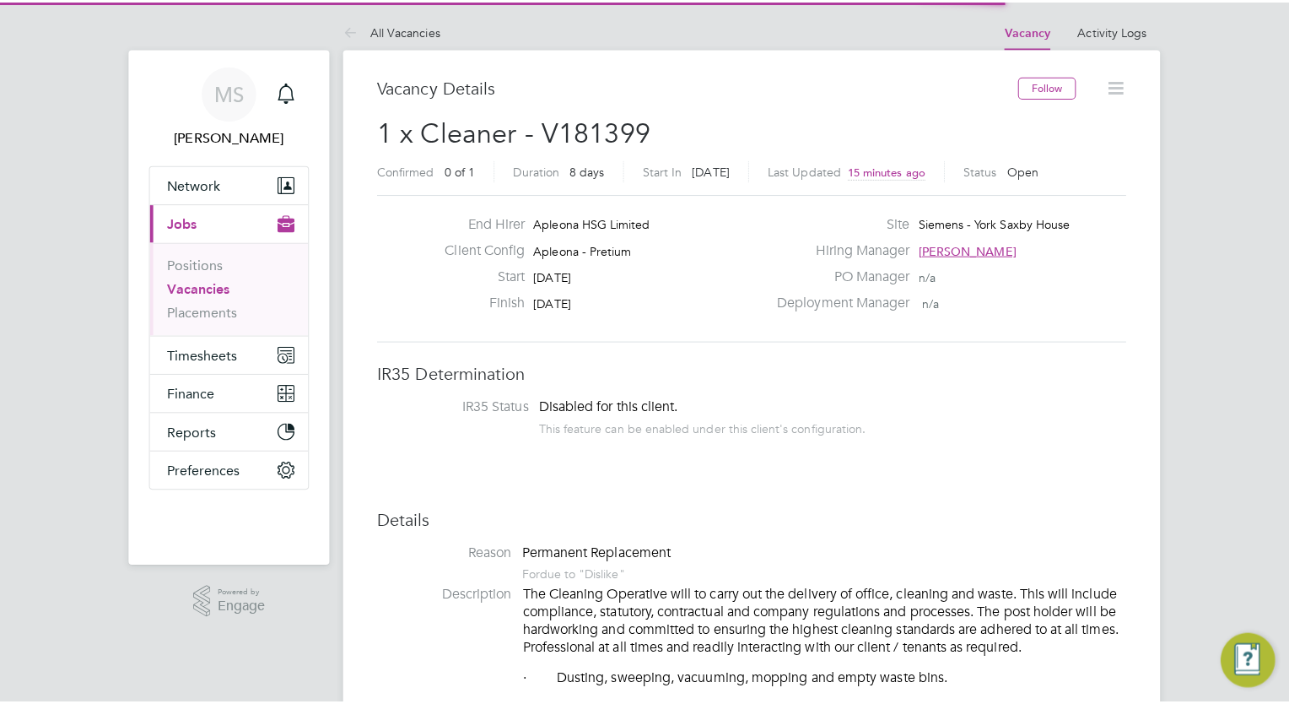
scroll to position [50, 118]
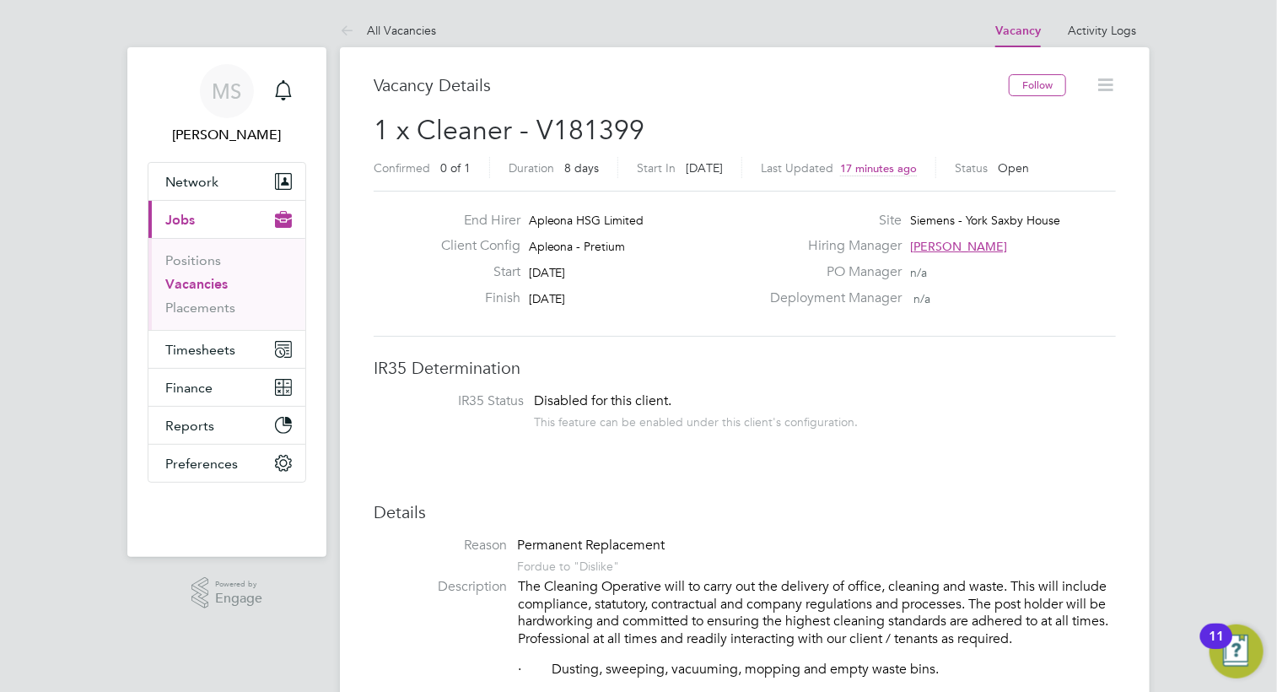
click at [834, 364] on h3 "IR35 Determination" at bounding box center [745, 368] width 742 height 22
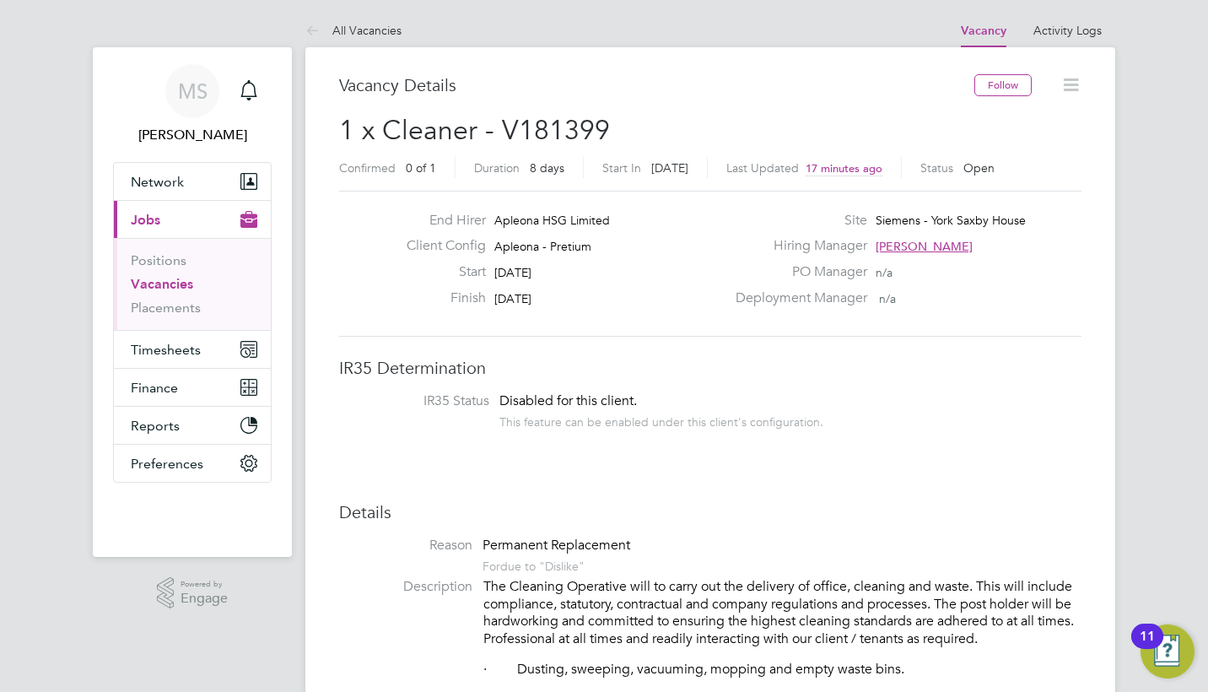
click at [942, 431] on li "IR35 Status Disabled for this client. This feature can be enabled under this cl…" at bounding box center [710, 412] width 709 height 41
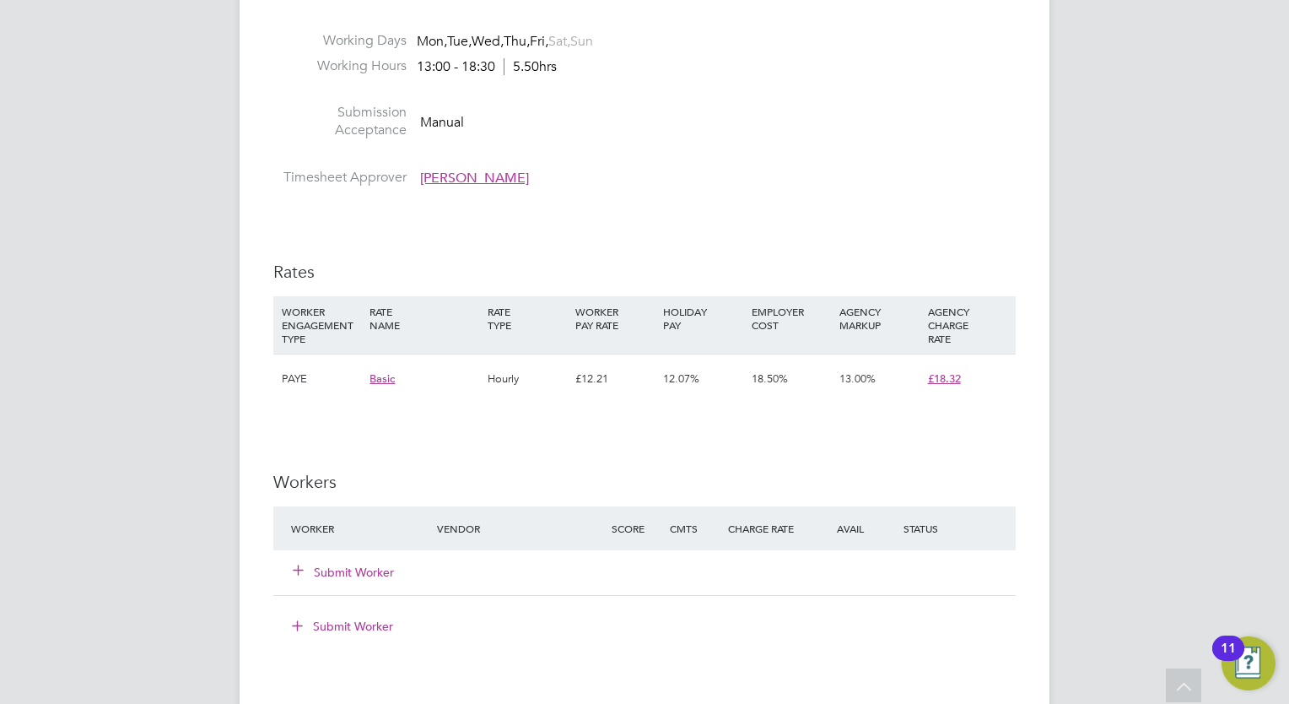
click at [909, 285] on div "IR35 Determination IR35 Status Disabled for this client. This feature can be en…" at bounding box center [644, 309] width 742 height 1931
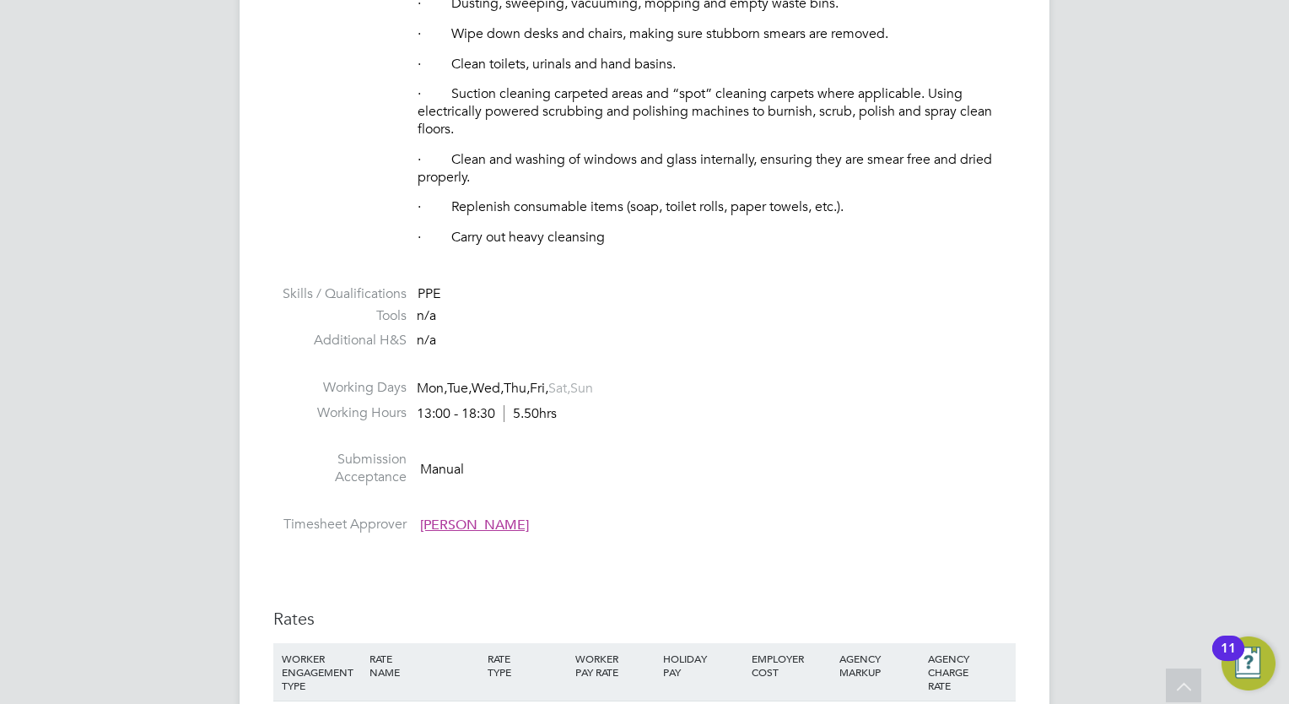
scroll to position [641, 0]
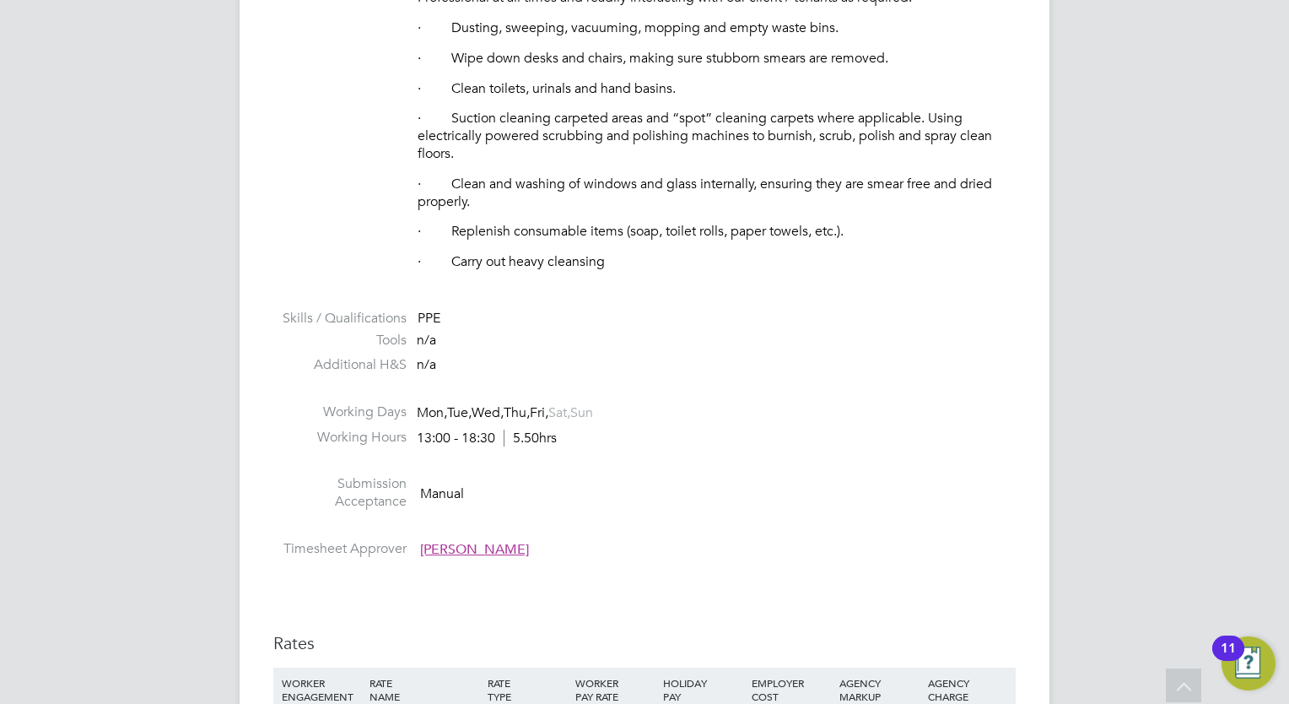
click at [991, 487] on li "Submission Acceptance Manual" at bounding box center [644, 496] width 742 height 43
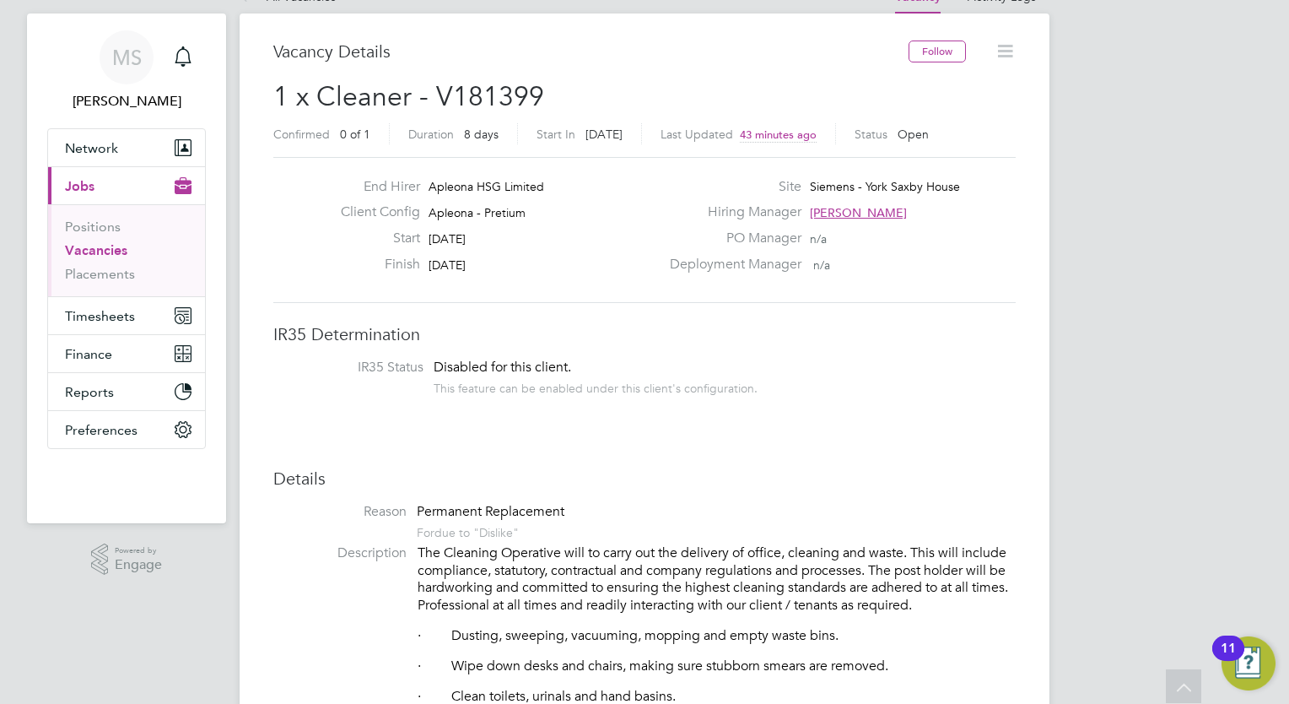
scroll to position [0, 0]
